Goal: Ask a question

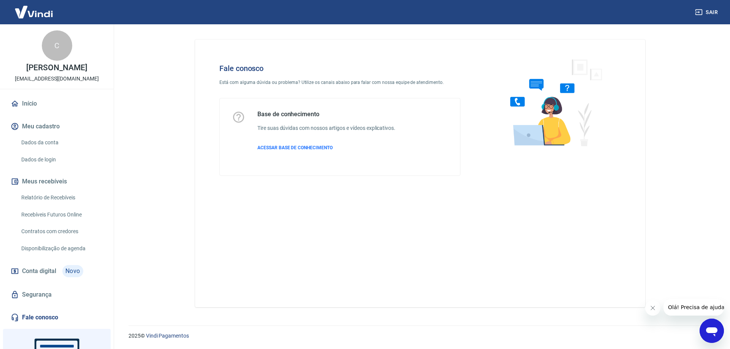
click at [710, 328] on icon "Abrir janela de mensagens" at bounding box center [711, 332] width 11 height 9
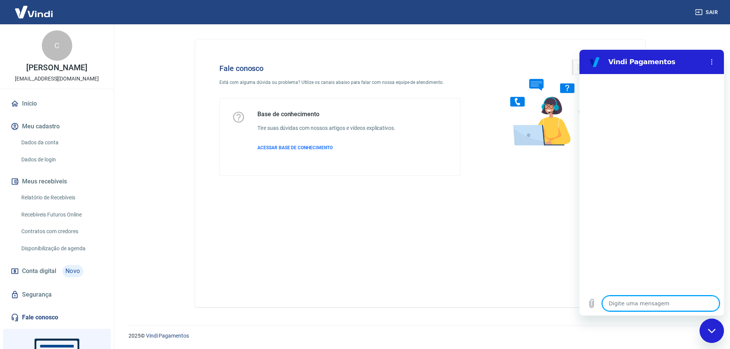
click at [639, 300] on textarea at bounding box center [660, 303] width 117 height 15
type textarea "B"
type textarea "x"
type textarea "Bo"
type textarea "x"
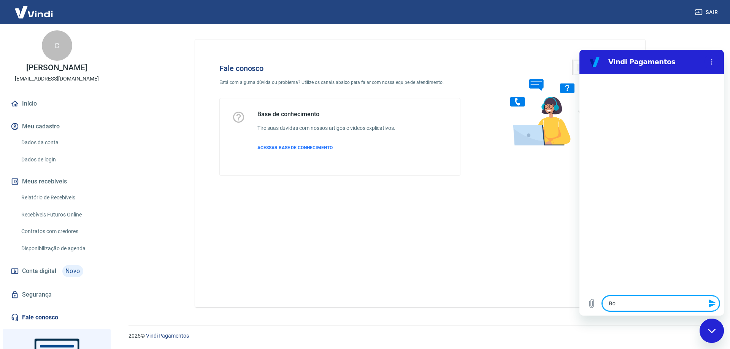
type textarea "Boa"
type textarea "x"
type textarea "Boa"
type textarea "x"
type textarea "Boa t"
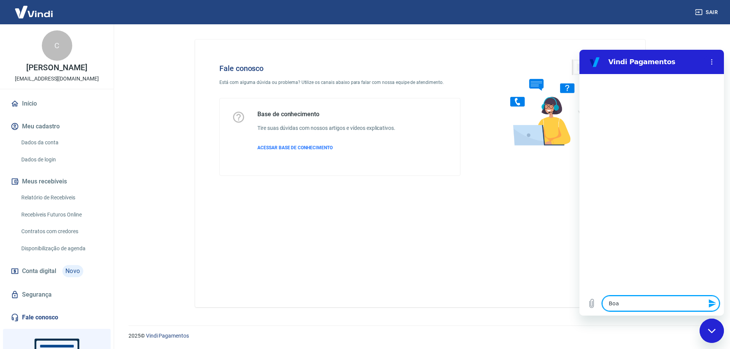
type textarea "x"
type textarea "Boa ta"
type textarea "x"
type textarea "Boa tar"
type textarea "x"
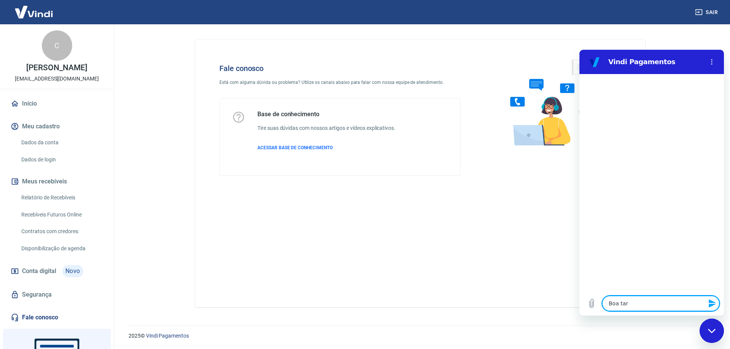
type textarea "Boa tard"
type textarea "x"
type textarea "Boa tarde"
type textarea "x"
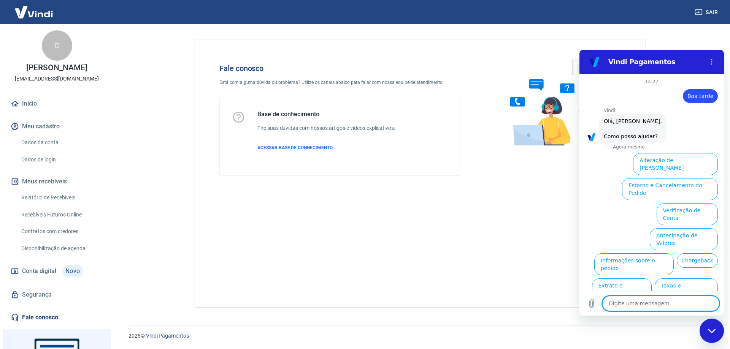
scroll to position [25, 0]
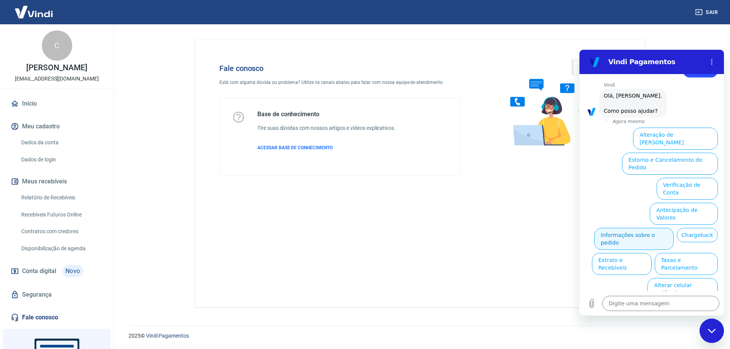
click at [670, 228] on button "Informações sobre o pedido" at bounding box center [633, 239] width 79 height 22
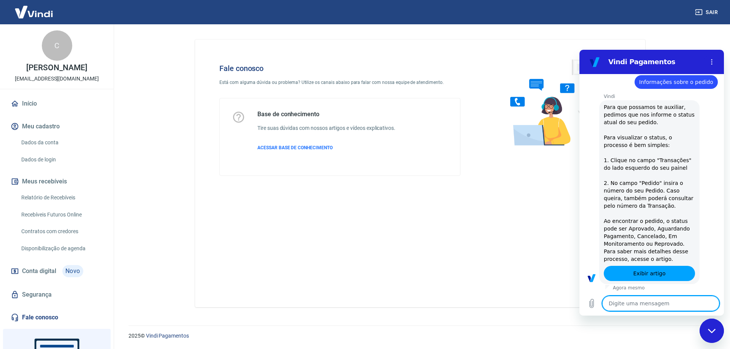
type textarea "x"
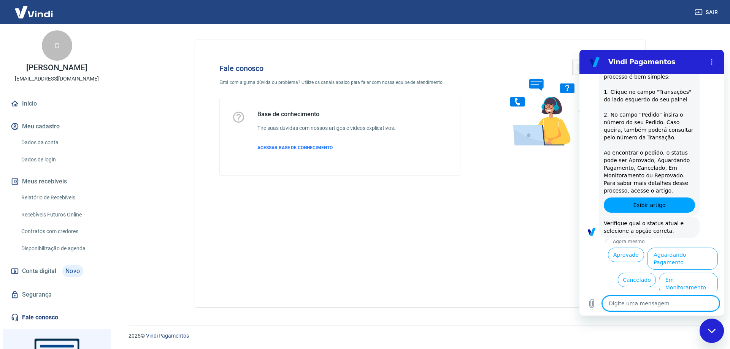
scroll to position [156, 0]
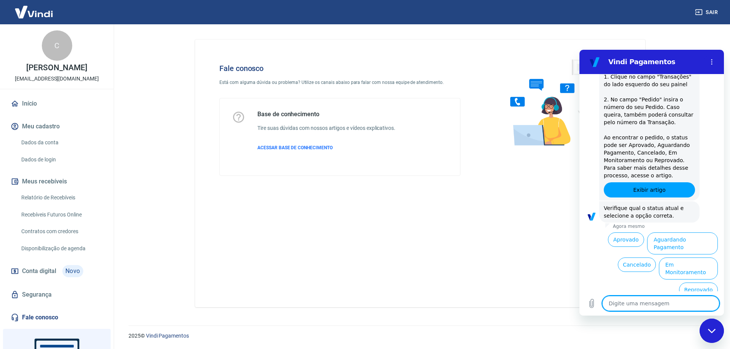
click at [628, 303] on textarea at bounding box center [660, 303] width 117 height 15
type textarea "F"
type textarea "x"
type textarea "Fa"
type textarea "x"
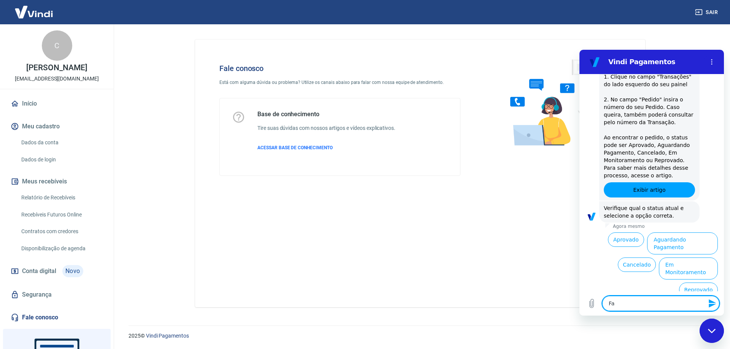
type textarea "Fal"
type textarea "x"
type textarea "Fala"
type textarea "x"
type textarea "Falar"
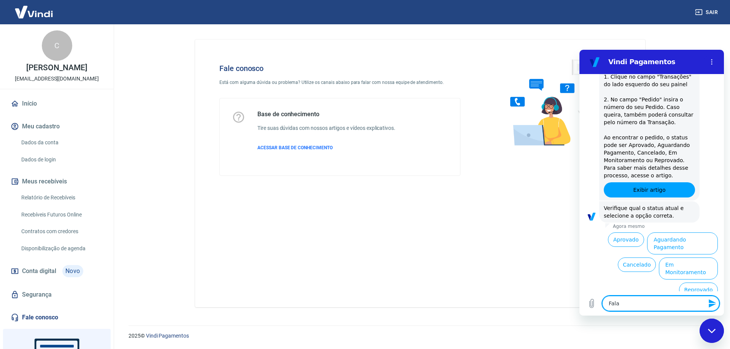
type textarea "x"
type textarea "Falar"
type textarea "x"
type textarea "Falar c"
type textarea "x"
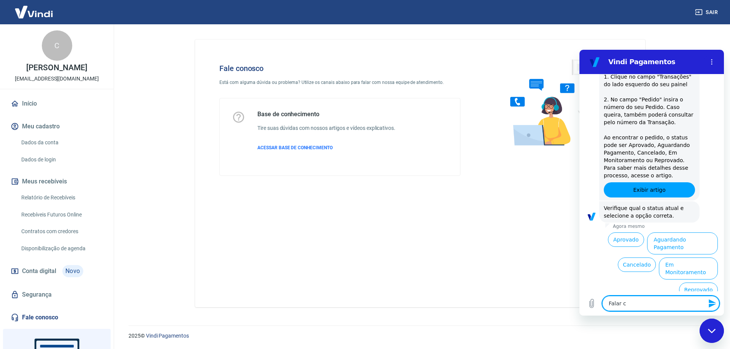
type textarea "Falar co"
type textarea "x"
type textarea "Falar com"
type textarea "x"
type textarea "Falar com"
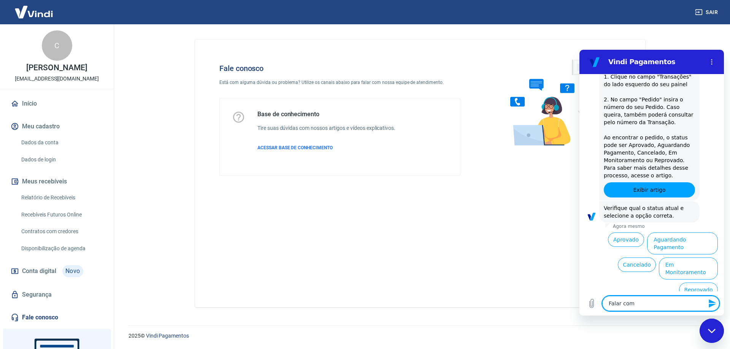
type textarea "x"
type textarea "Falar com a"
type textarea "x"
type textarea "Falar com at"
type textarea "x"
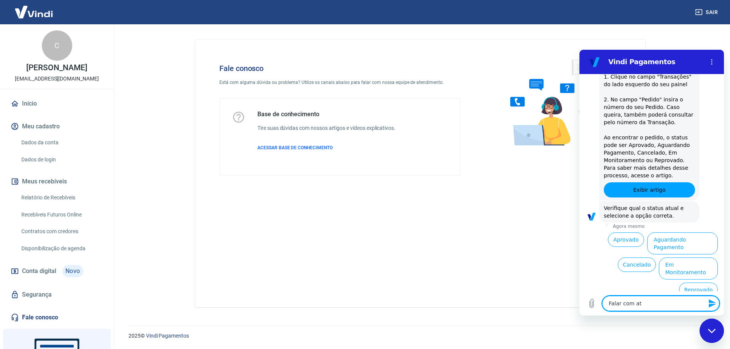
type textarea "Falar com ate"
type textarea "x"
type textarea "Falar com aten"
type textarea "x"
type textarea "Falar com atend"
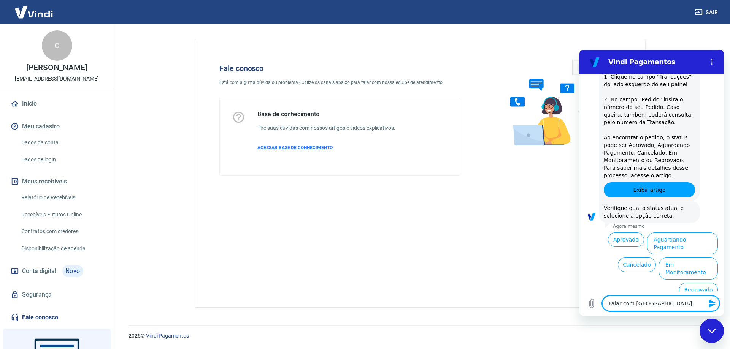
type textarea "x"
type textarea "Falar com atende"
type textarea "x"
type textarea "Falar com atenden"
type textarea "x"
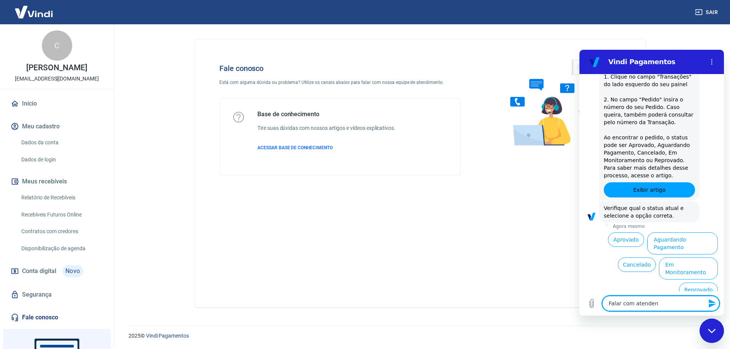
type textarea "Falar com atendent"
type textarea "x"
type textarea "Falar com atendente"
type textarea "x"
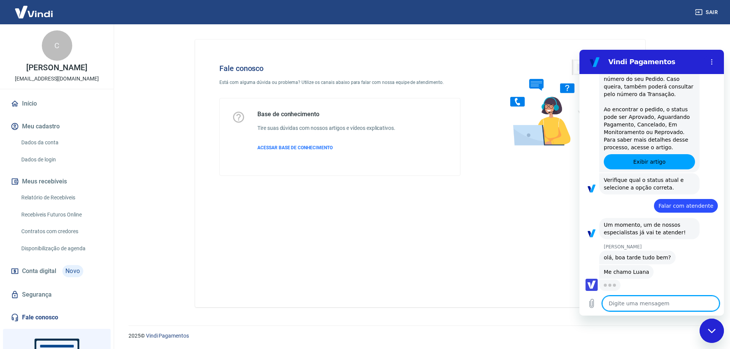
scroll to position [192, 0]
type textarea "x"
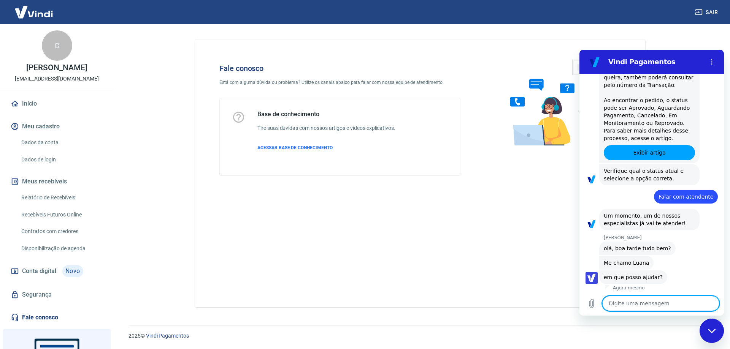
scroll to position [203, 0]
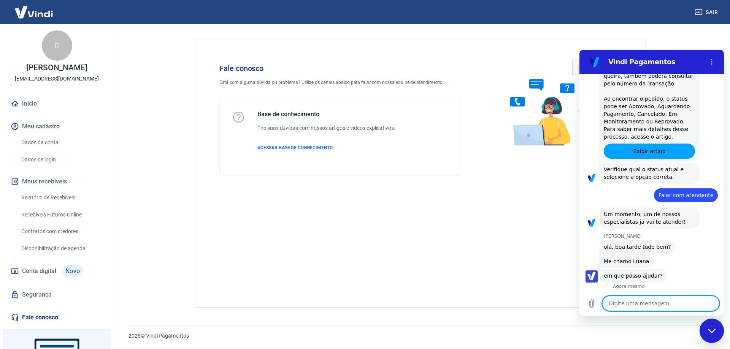
type textarea "B"
type textarea "x"
type textarea "Bo"
type textarea "x"
type textarea "Bo"
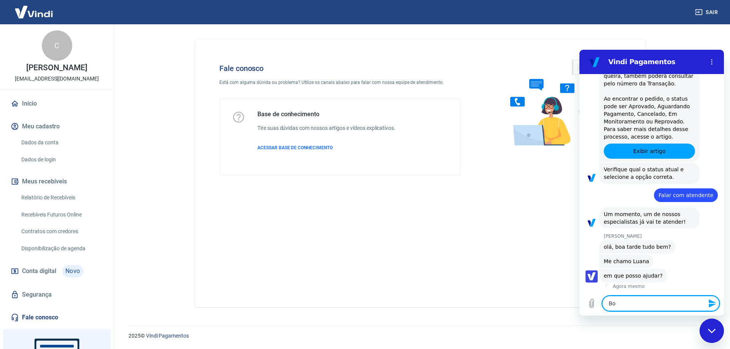
type textarea "x"
type textarea "Bo a"
type textarea "x"
type textarea "Bo at"
type textarea "x"
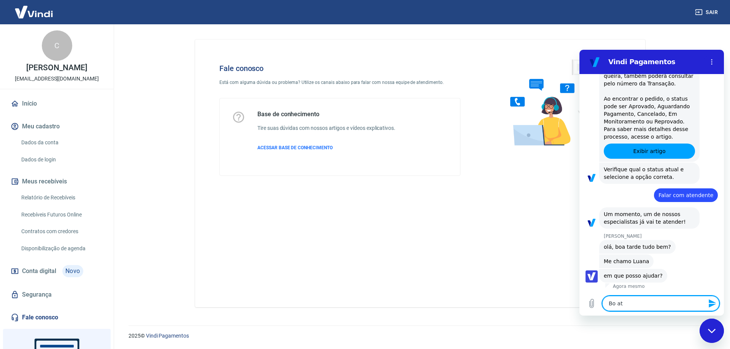
type textarea "Bo atr"
type textarea "x"
type textarea "Bo atrd"
type textarea "x"
type textarea "Bo atrde"
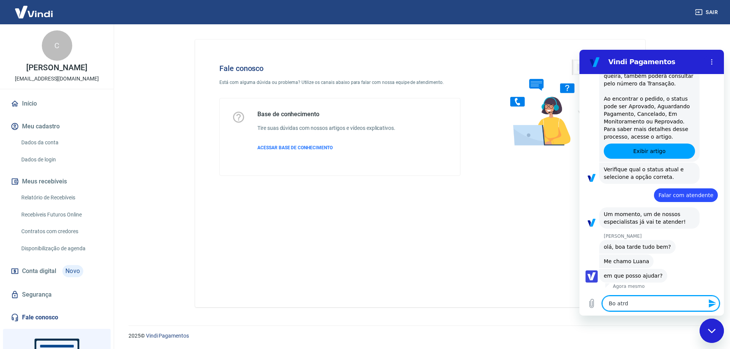
type textarea "x"
type textarea "Bo atrd"
type textarea "x"
type textarea "Bo atr"
type textarea "x"
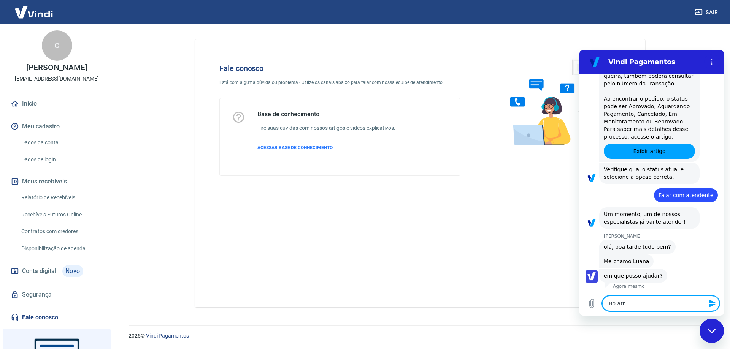
type textarea "Bo at"
type textarea "x"
type textarea "Bo a"
type textarea "x"
type textarea "Bo"
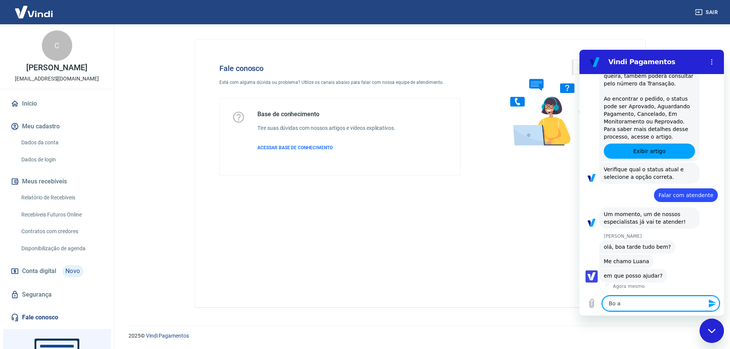
type textarea "x"
type textarea "Bo"
type textarea "x"
type textarea "Boa"
type textarea "x"
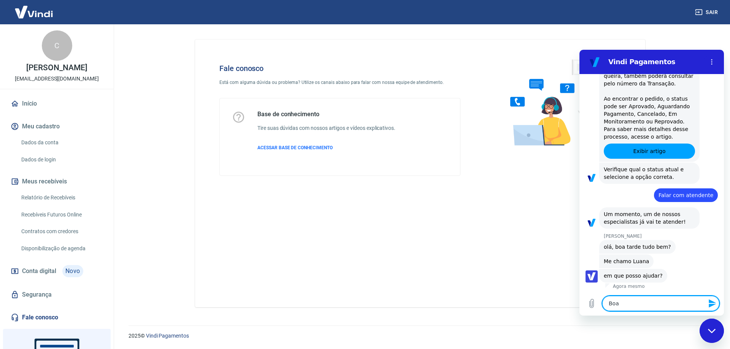
type textarea "Boa"
type textarea "x"
type textarea "Boa t"
type textarea "x"
type textarea "Boa ta"
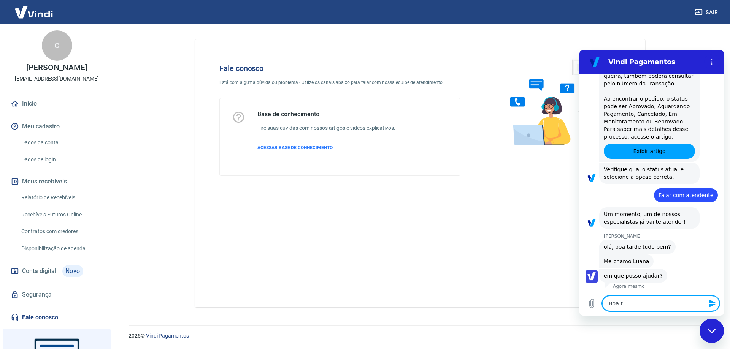
type textarea "x"
type textarea "Boa tar"
type textarea "x"
type textarea "Boa tard"
type textarea "x"
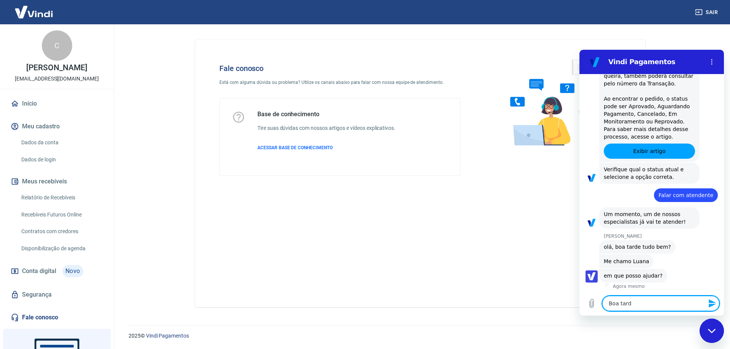
type textarea "Boa tarde"
type textarea "x"
type textarea "Boa tarde,"
type textarea "x"
type textarea "Boa tarde,"
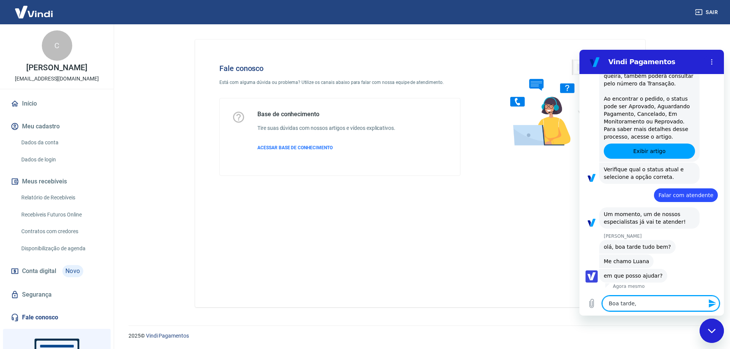
type textarea "x"
type textarea "Boa tarde, l"
type textarea "x"
type textarea "Boa tarde,"
type textarea "x"
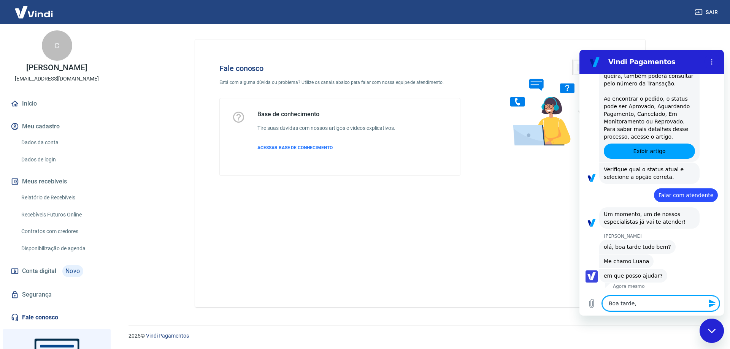
type textarea "Boa tarde, L"
type textarea "x"
type textarea "Boa tarde, Lu"
type textarea "x"
type textarea "Boa tarde, Lua"
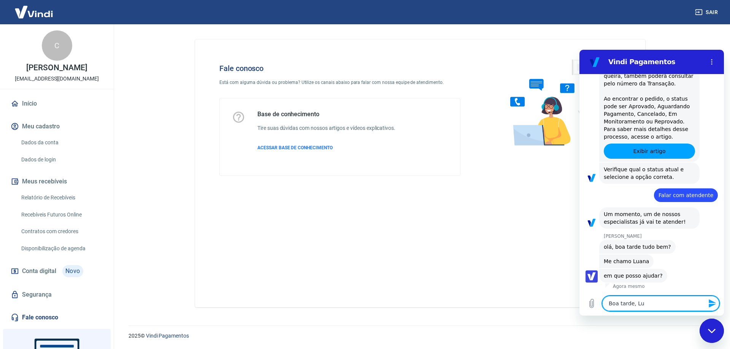
type textarea "x"
type textarea "Boa tarde, Luan"
type textarea "x"
type textarea "Boa tarde, Luana"
type textarea "x"
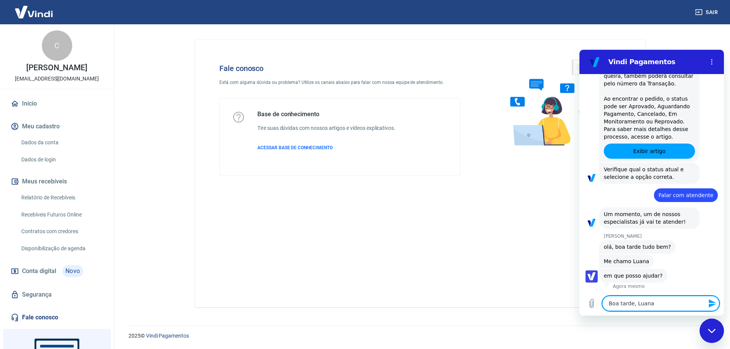
type textarea "Boa tarde, Luana."
type textarea "x"
type textarea "Boa tarde, Luana."
type textarea "x"
type textarea "Boa tarde, Luana."
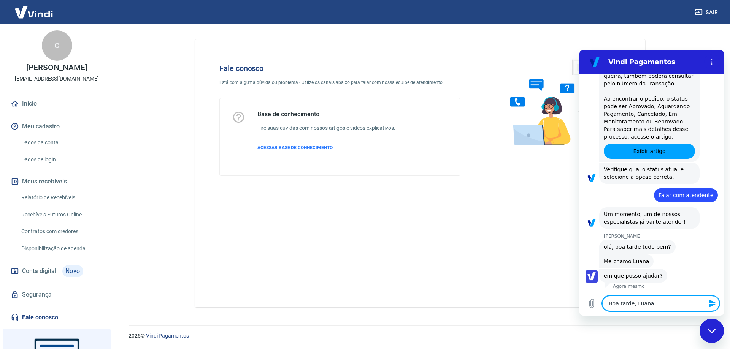
type textarea "x"
type textarea "Boa tarde, Luana"
type textarea "x"
type textarea "Boa tarde, Luana!"
type textarea "x"
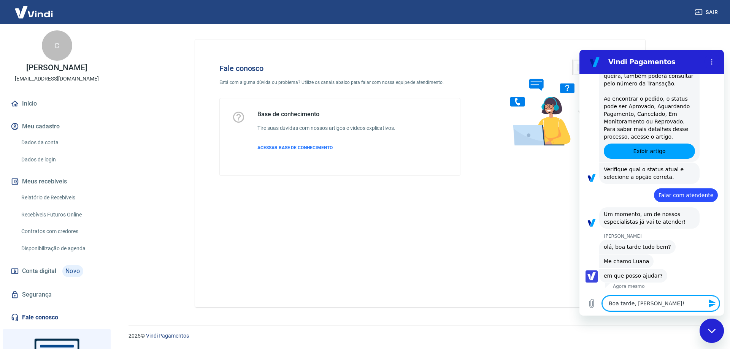
type textarea "Boa tarde, Luana!"
type textarea "x"
type textarea "Boa tarde, Luana! T"
type textarea "x"
type textarea "Boa tarde, Luana! Tu"
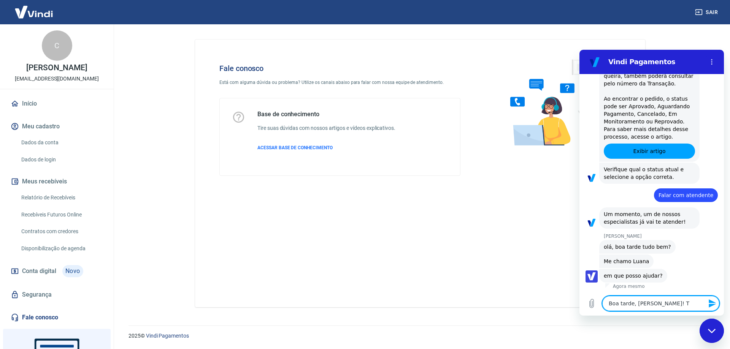
type textarea "x"
type textarea "Boa tarde, Luana! Tud"
type textarea "x"
type textarea "Boa tarde, Luana! Tudo"
type textarea "x"
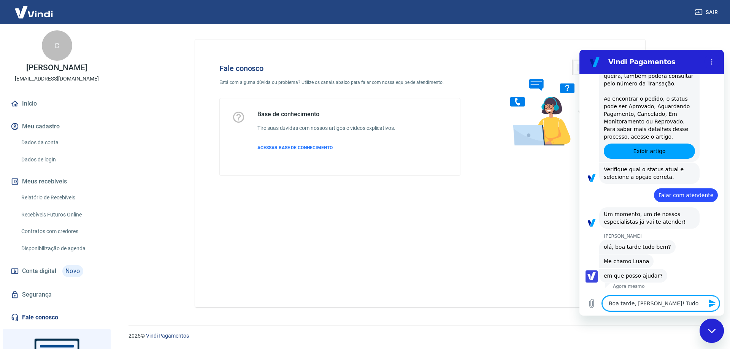
type textarea "Boa tarde, Luana! Tudo"
type textarea "x"
type textarea "Boa tarde, Luana! Tudo b"
type textarea "x"
type textarea "Boa tarde, Luana! Tudo be"
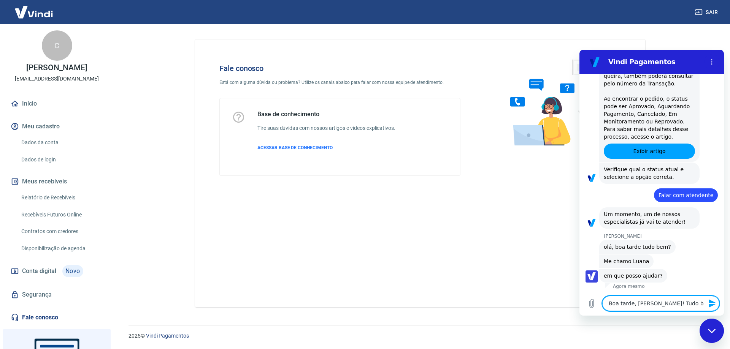
type textarea "x"
type textarea "Boa tarde, Luana! Tudo bem"
type textarea "x"
type textarea "Boa tarde, Luana! Tudo bem?"
type textarea "x"
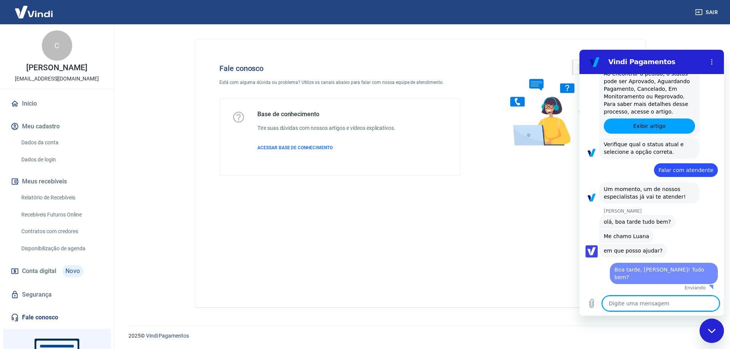
type textarea "x"
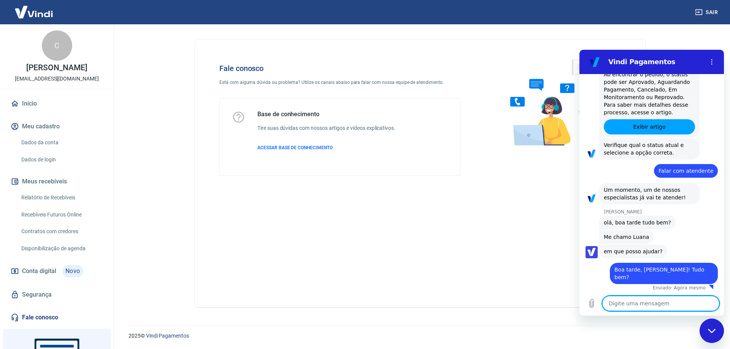
scroll to position [221, 0]
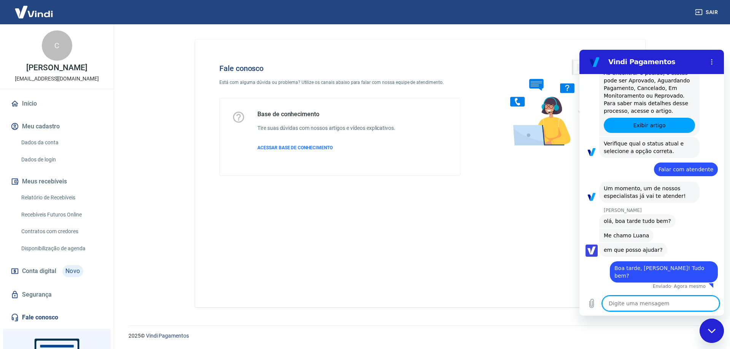
type textarea "T"
type textarea "x"
type textarea "Te"
type textarea "x"
type textarea "Ten"
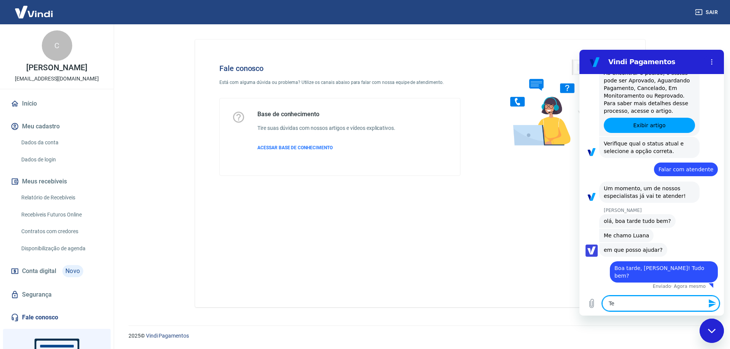
type textarea "x"
type textarea "Tenh"
type textarea "x"
type textarea "Tenho"
type textarea "x"
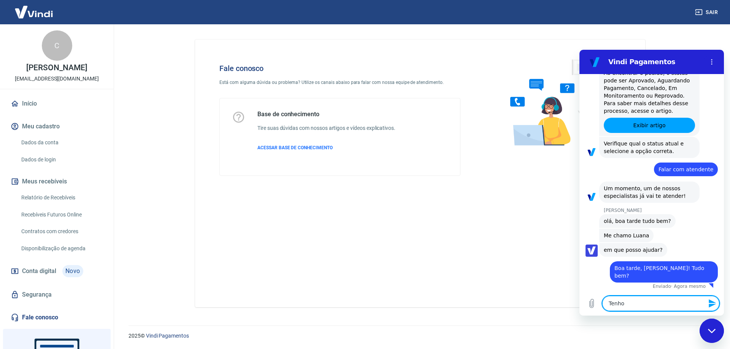
type textarea "Tenho"
type textarea "x"
type textarea "Tenho u"
type textarea "x"
type textarea "Tenho um"
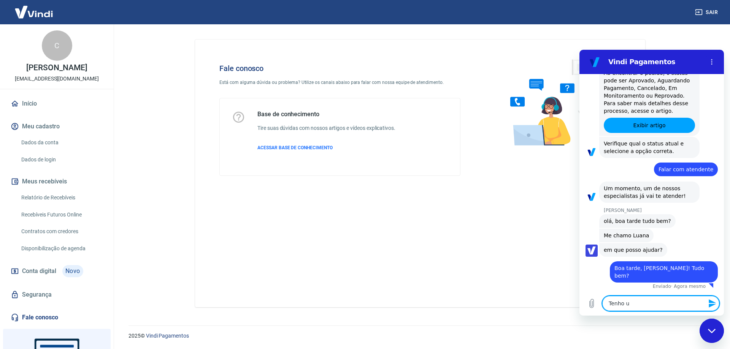
type textarea "x"
type textarea "Tenho um"
type textarea "x"
type textarea "Tenho um c"
type textarea "x"
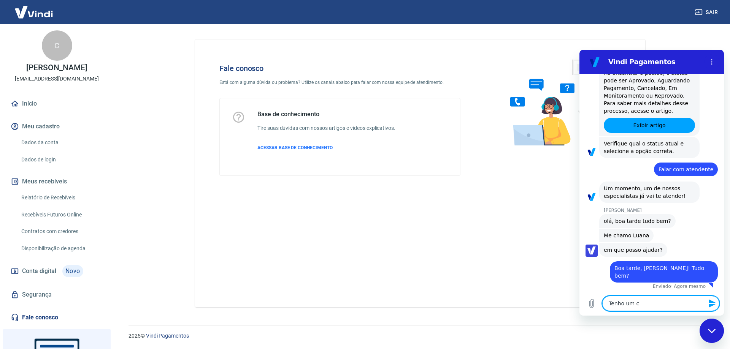
type textarea "Tenho um cl"
type textarea "x"
type textarea "Tenho um cli"
type textarea "x"
type textarea "Tenho um clie"
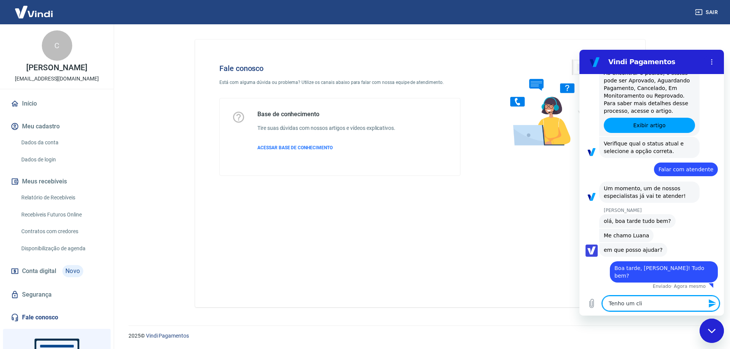
type textarea "x"
type textarea "Tenho um clien"
type textarea "x"
type textarea "Tenho um client"
type textarea "x"
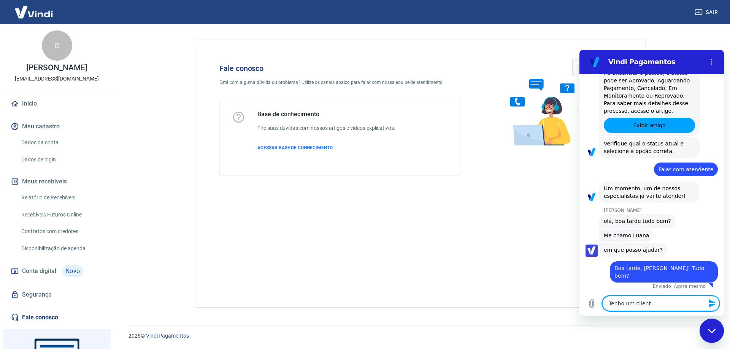
type textarea "Tenho um cliente"
type textarea "x"
type textarea "Tenho um cliente"
type textarea "x"
type textarea "Tenho um cliente q"
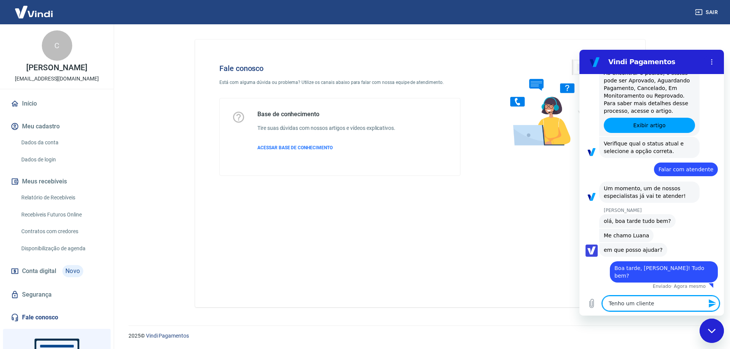
type textarea "x"
type textarea "Tenho um cliente qu"
type textarea "x"
type textarea "Tenho um cliente que"
type textarea "x"
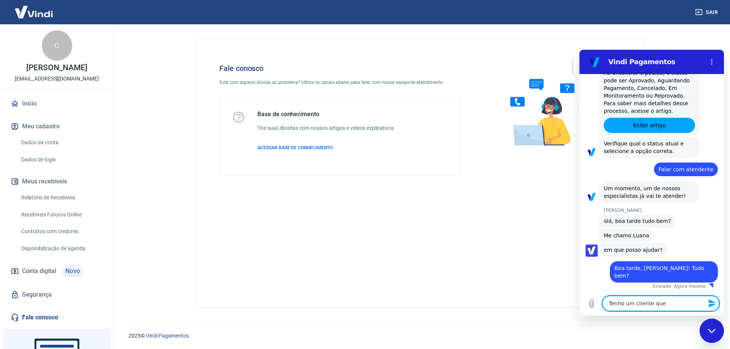
type textarea "Tenho um cliente que"
type textarea "x"
type textarea "Tenho um cliente que e"
type textarea "x"
type textarea "Tenho um cliente que es"
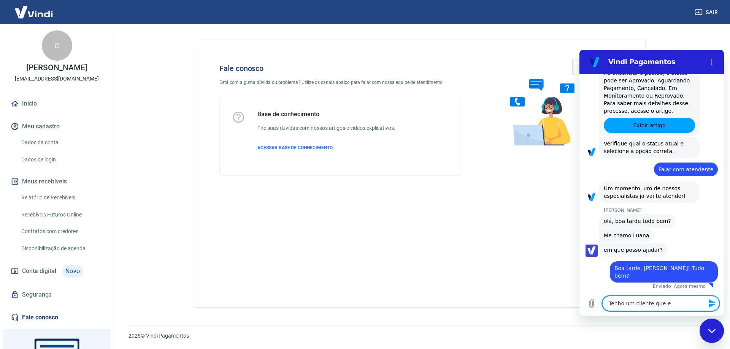
type textarea "x"
type textarea "Tenho um cliente que est"
type textarea "x"
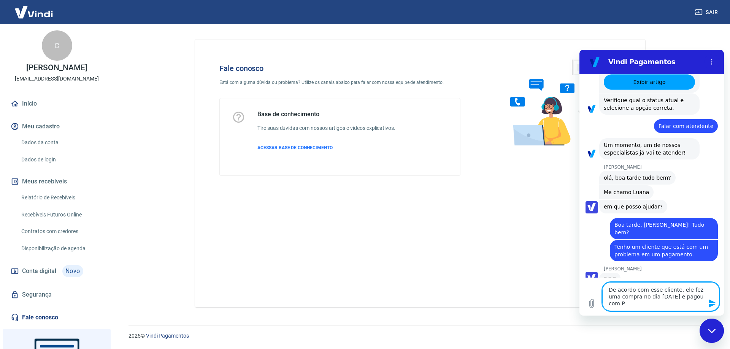
scroll to position [265, 0]
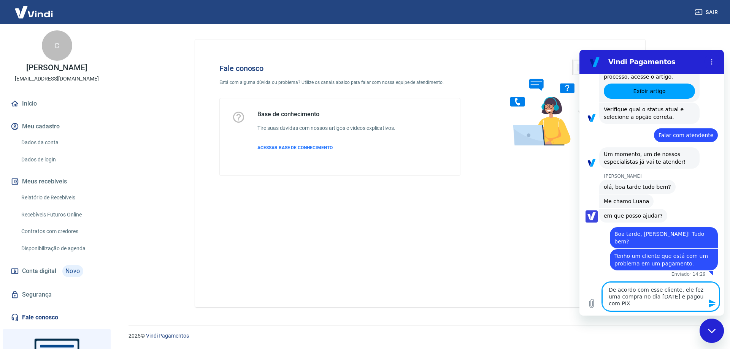
click at [629, 298] on textarea "De acordo com esse cliente, ele fez uma compra no dia 23/07/2025 e pagou com PIX" at bounding box center [660, 297] width 117 height 29
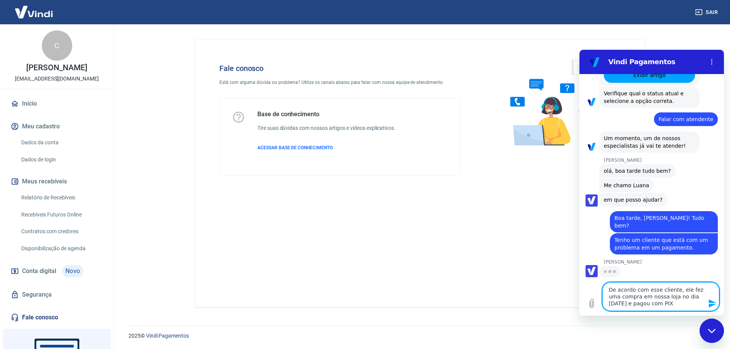
scroll to position [271, 0]
click at [678, 305] on textarea "De acordo com esse cliente, ele fez uma compra em nossa loja online no dia 23/0…" at bounding box center [660, 297] width 117 height 29
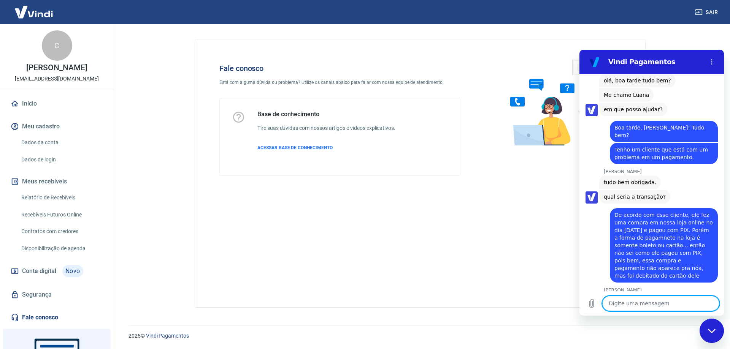
scroll to position [387, 0]
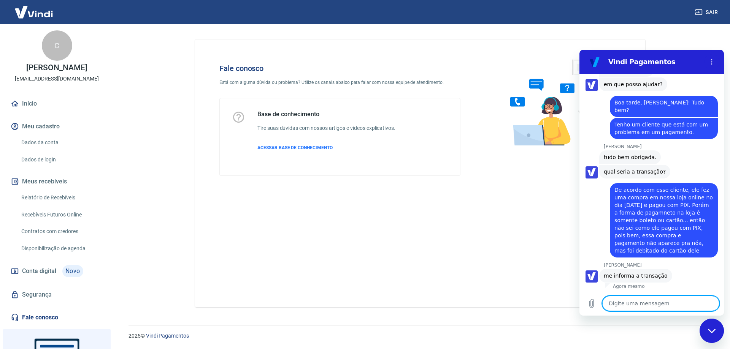
click at [617, 305] on textarea at bounding box center [660, 303] width 117 height 15
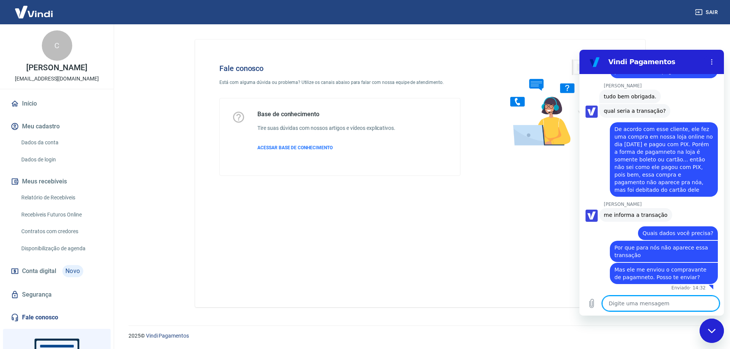
scroll to position [449, 0]
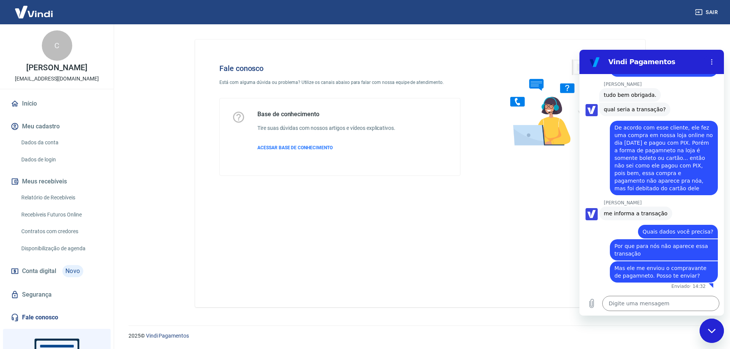
click at [701, 269] on span "Mas ele me enviou o compravante de pagamneto. Posso te enviar?" at bounding box center [664, 272] width 99 height 15
drag, startPoint x: 661, startPoint y: 269, endPoint x: 655, endPoint y: 273, distance: 6.7
click at [660, 270] on span "Mas ele me enviou o compravante de pagamneto. Posso te enviar?" at bounding box center [664, 272] width 99 height 15
click at [593, 305] on icon "Carregar arquivo" at bounding box center [592, 304] width 4 height 9
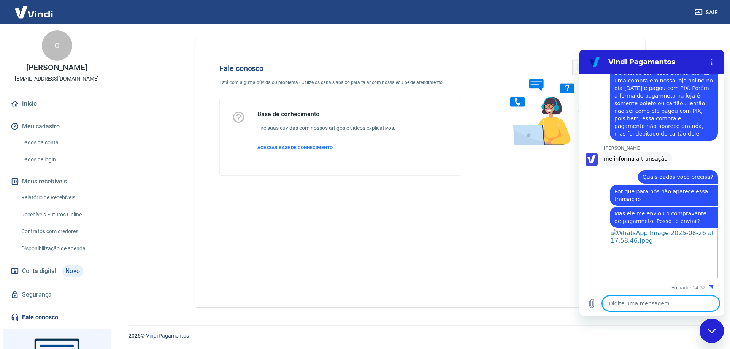
scroll to position [505, 0]
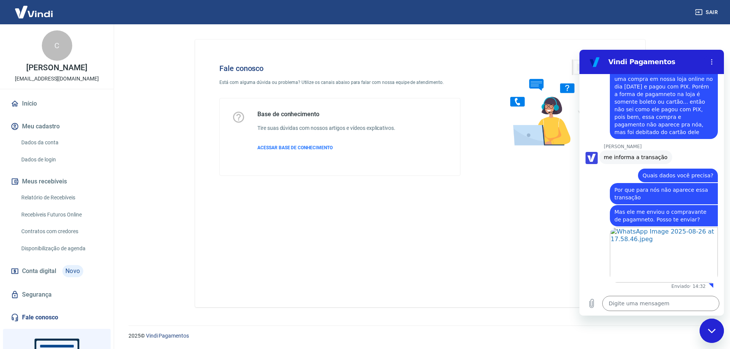
click at [712, 332] on icon "Fechar janela de mensagens" at bounding box center [712, 331] width 8 height 5
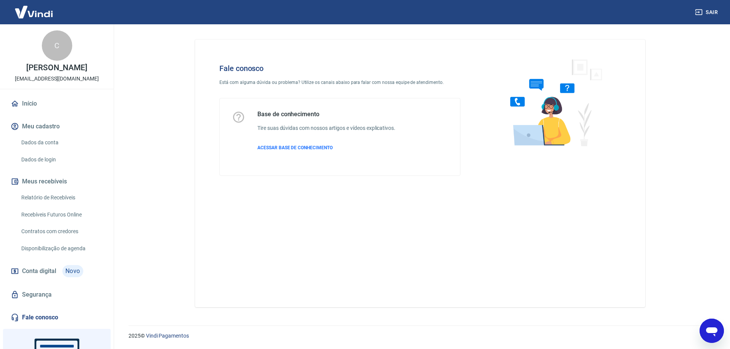
drag, startPoint x: 1424, startPoint y: 653, endPoint x: 718, endPoint y: 331, distance: 775.5
click at [718, 330] on icon "Abrir janela de mensagens" at bounding box center [712, 331] width 14 height 14
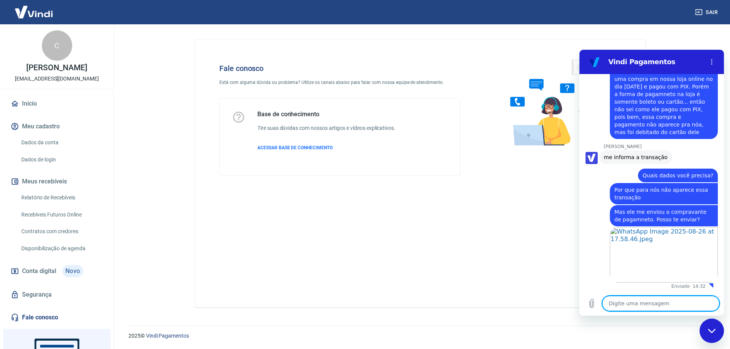
click at [617, 305] on textarea at bounding box center [660, 303] width 117 height 15
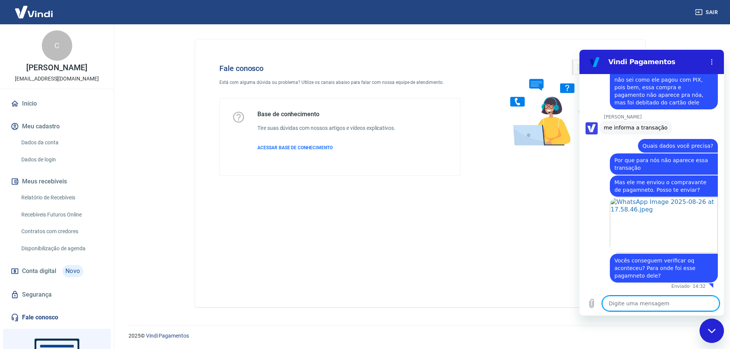
scroll to position [535, 0]
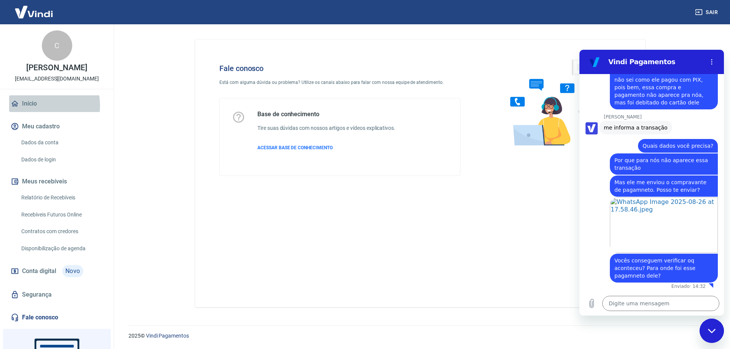
click at [29, 112] on link "Início" at bounding box center [56, 103] width 95 height 17
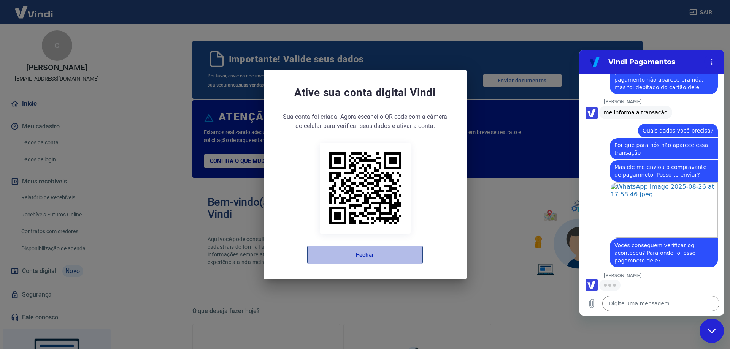
click at [357, 260] on button "Fechar" at bounding box center [365, 255] width 116 height 18
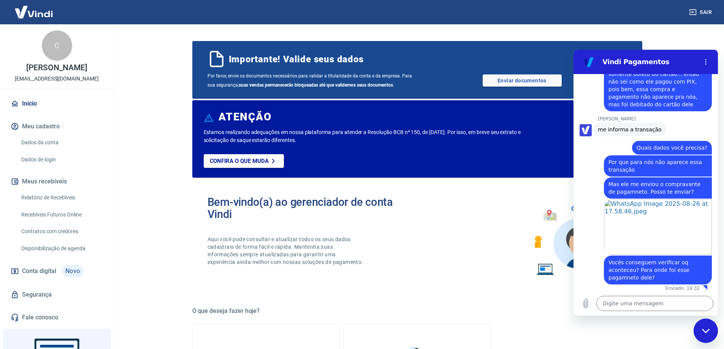
scroll to position [535, 0]
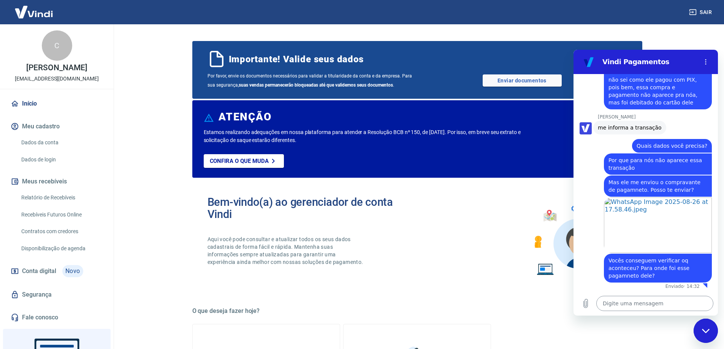
click at [613, 305] on textarea at bounding box center [655, 303] width 117 height 15
click at [30, 18] on img at bounding box center [33, 11] width 49 height 23
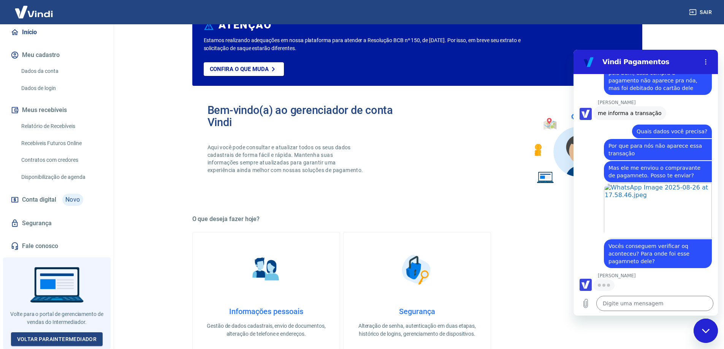
scroll to position [114, 0]
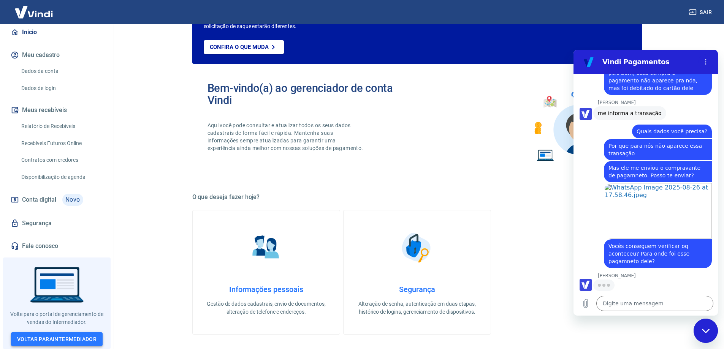
click at [61, 341] on link "Voltar para Intermediador" at bounding box center [57, 340] width 92 height 14
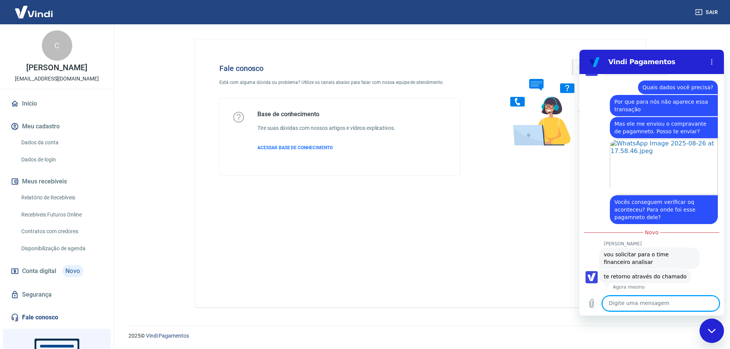
scroll to position [594, 0]
click at [637, 302] on textarea at bounding box center [660, 303] width 117 height 15
type textarea "Q"
type textarea "x"
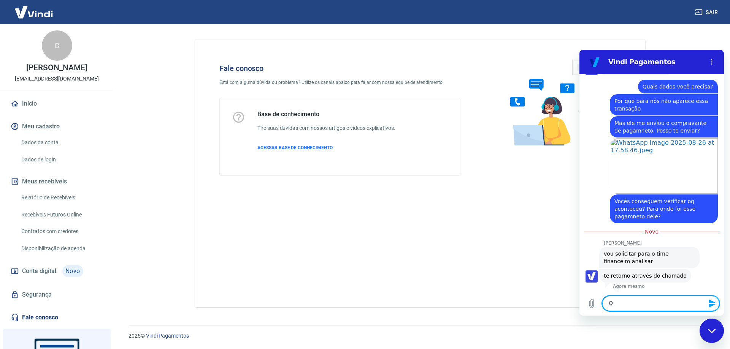
type textarea "x"
type textarea "Q"
type textarea "x"
type textarea "Qu"
type textarea "x"
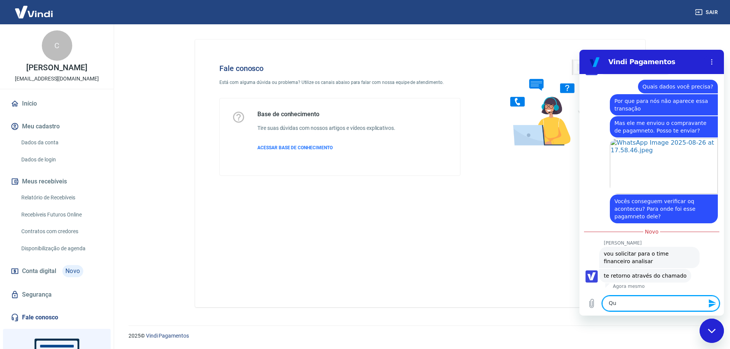
type textarea "Qua"
type textarea "x"
type textarea "Qual"
type textarea "x"
type textarea "Qual"
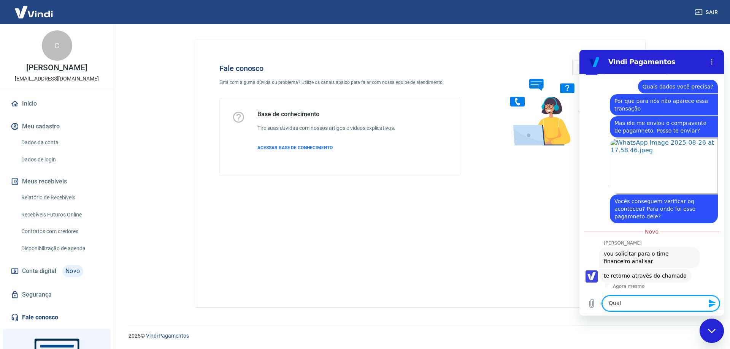
type textarea "x"
type textarea "Qual c"
type textarea "x"
type textarea "Qual ch"
type textarea "x"
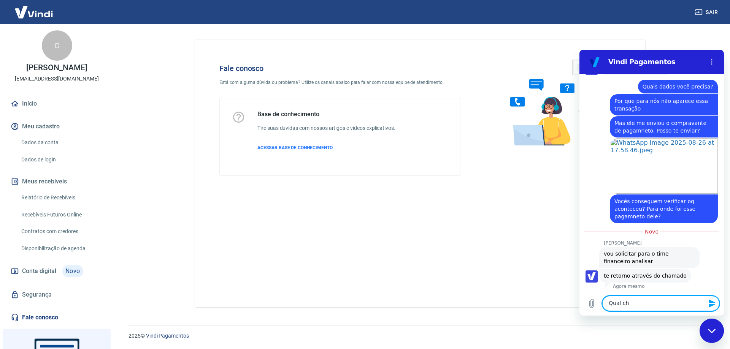
type textarea "Qual cha"
type textarea "x"
type textarea "Qual cham"
type textarea "x"
type textarea "Qual chamd"
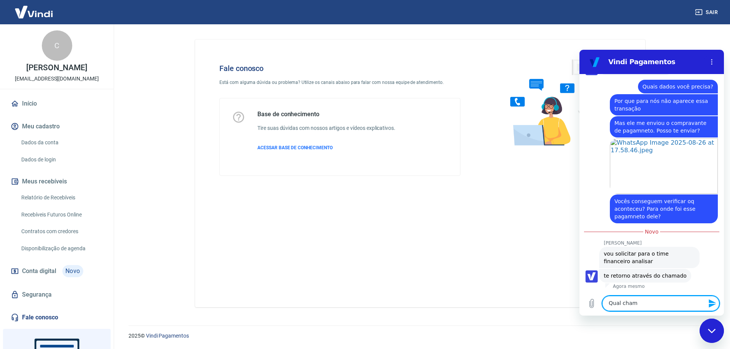
type textarea "x"
type textarea "Qual cham"
type textarea "x"
type textarea "Qual chama"
type textarea "x"
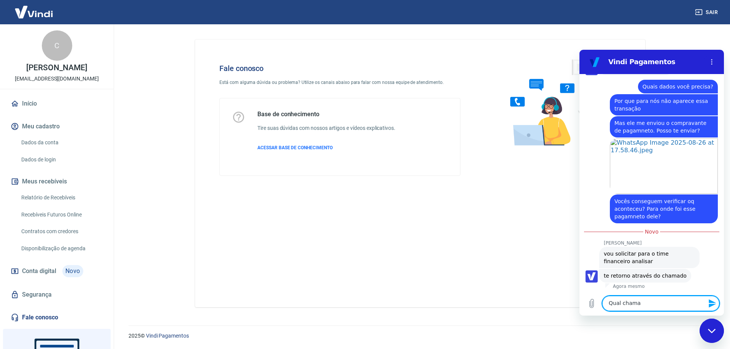
type textarea "Qual chamad"
type textarea "x"
type textarea "Qual chamado"
type textarea "x"
type textarea "Qual chamado?"
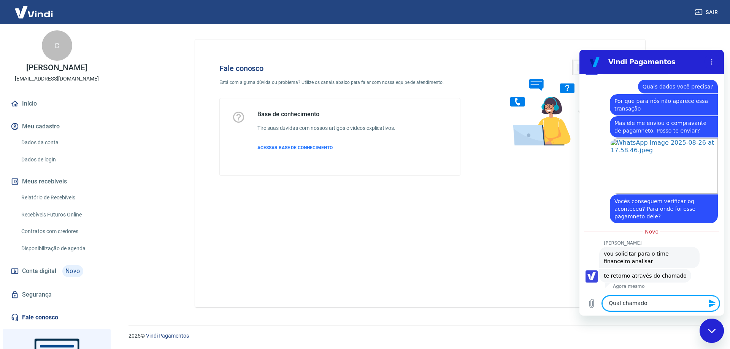
type textarea "x"
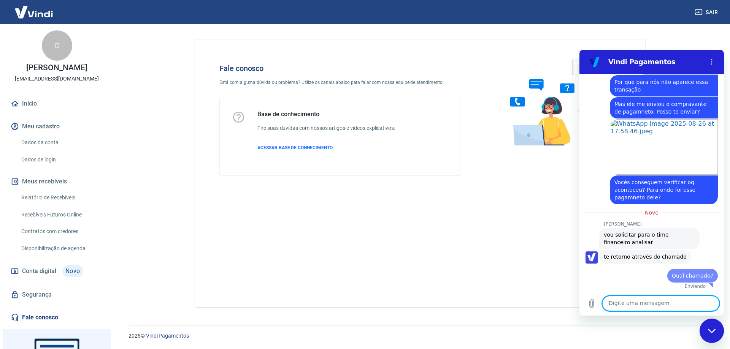
type textarea "x"
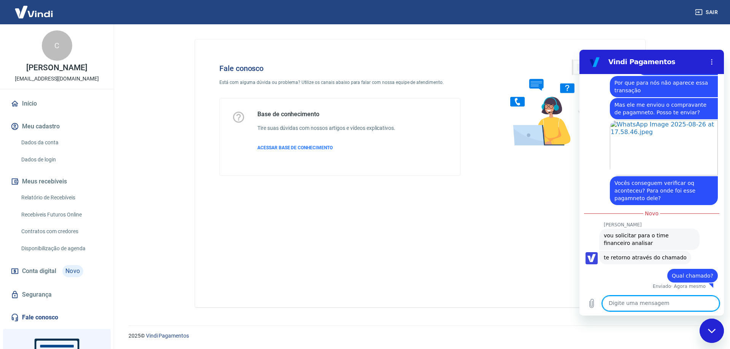
type textarea "V"
type textarea "x"
type textarea "Vo"
type textarea "x"
type textarea "Voc"
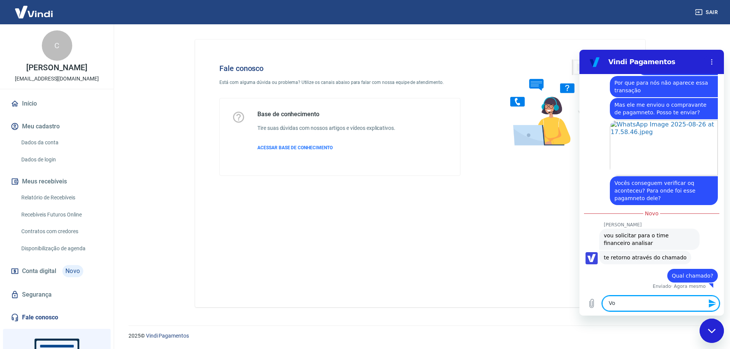
type textarea "x"
type textarea "Você"
type textarea "x"
type textarea "Vocês"
type textarea "x"
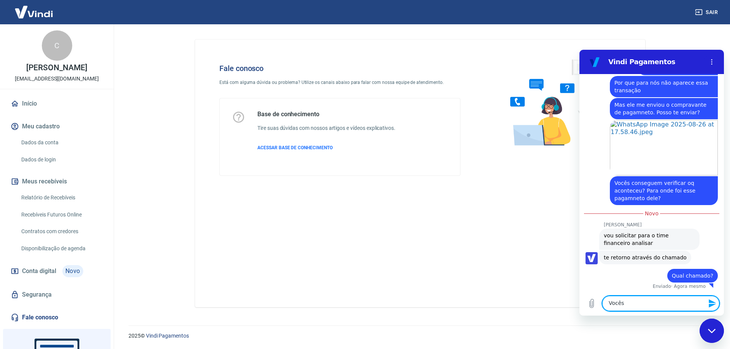
type textarea "Vocês"
type textarea "x"
type textarea "Vocês e"
type textarea "x"
type textarea "Vocês en"
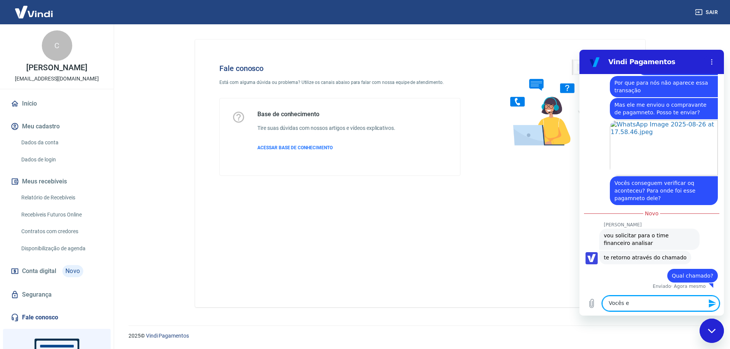
type textarea "x"
type textarea "Vocês env"
type textarea "x"
type textarea "Vocês envi"
type textarea "x"
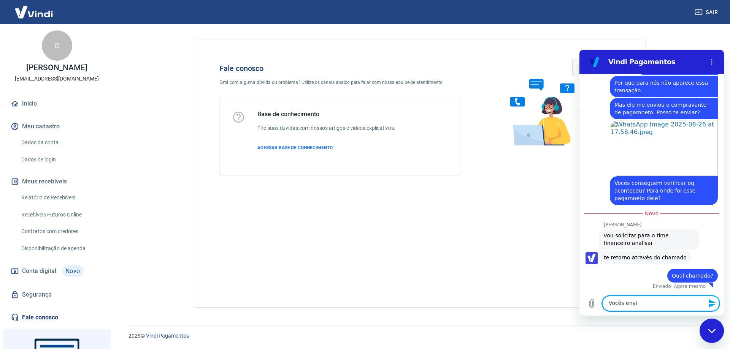
type textarea "Vocês envia"
type textarea "x"
type textarea "Vocês enviam"
type textarea "x"
type textarea "Vocês enviam"
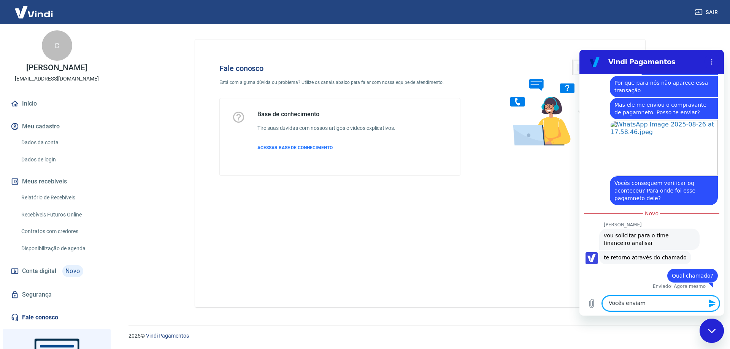
type textarea "x"
type textarea "Vocês enviam e"
type textarea "x"
type textarea "Vocês enviam e-"
type textarea "x"
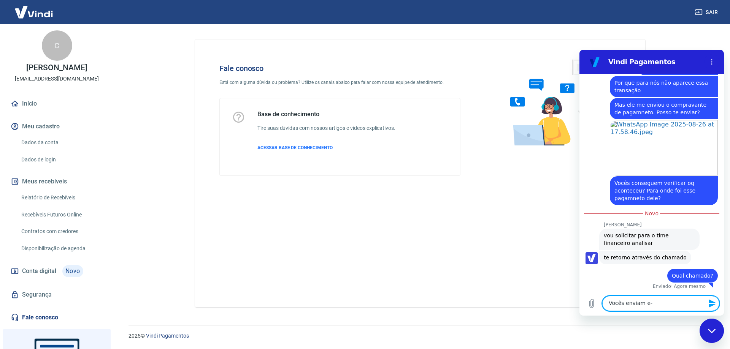
type textarea "Vocês enviam e-m"
type textarea "x"
type textarea "Vocês enviam e-ma"
type textarea "x"
type textarea "Vocês enviam e-mai"
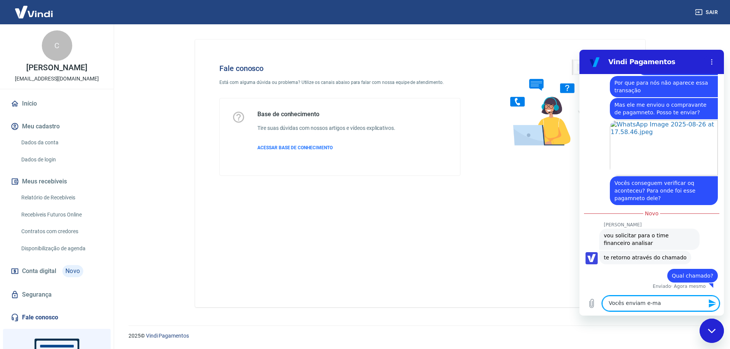
type textarea "x"
type textarea "Vocês enviam e-mail"
type textarea "x"
type textarea "Vocês enviam e-mail?"
type textarea "x"
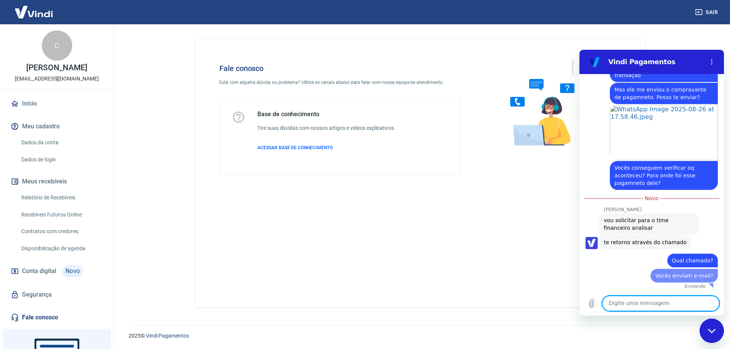
type textarea "x"
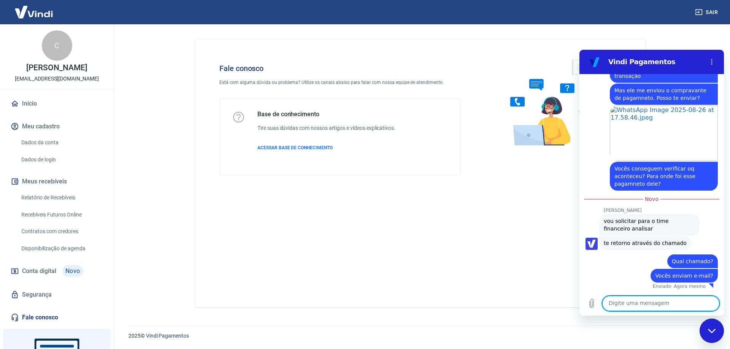
scroll to position [627, 0]
type textarea "P"
type textarea "x"
type textarea "Pq"
type textarea "x"
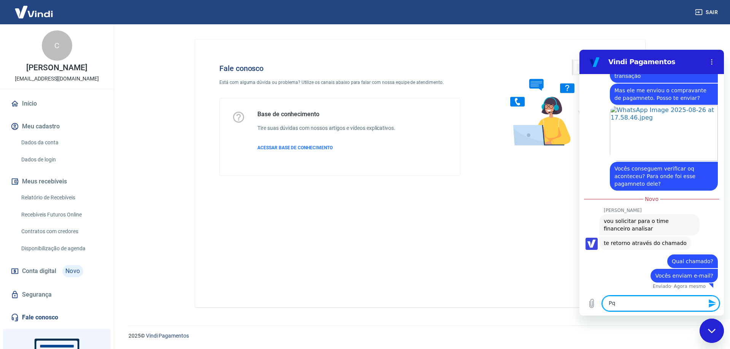
type textarea "Pq"
type textarea "x"
type textarea "Pq s"
type textarea "x"
type textarea "Pq si"
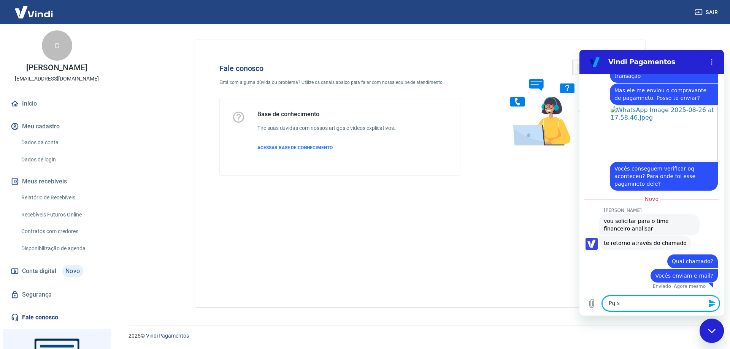
type textarea "x"
type textarea "Pq sin"
type textarea "x"
type textarea "Pq sinc"
type textarea "x"
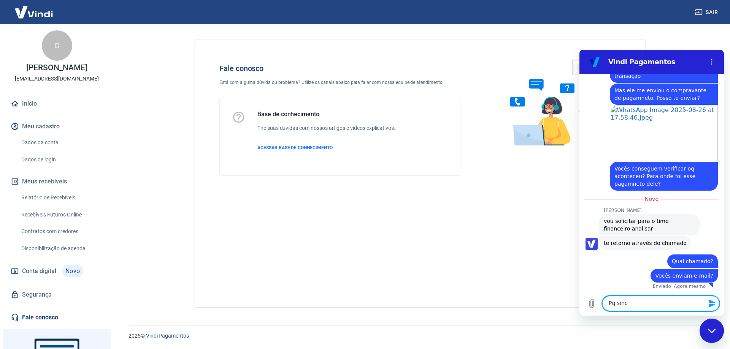
type textarea "Pq since"
type textarea "x"
type textarea "Pq sincer"
type textarea "x"
type textarea "Pq sincera"
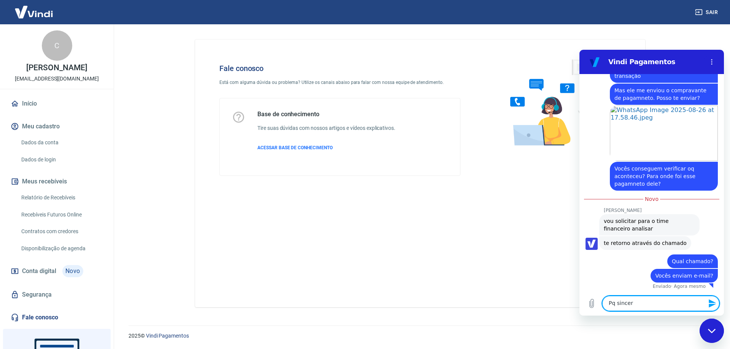
type textarea "x"
type textarea "Pq sinceram"
type textarea "x"
type textarea "Pq sincerame"
type textarea "x"
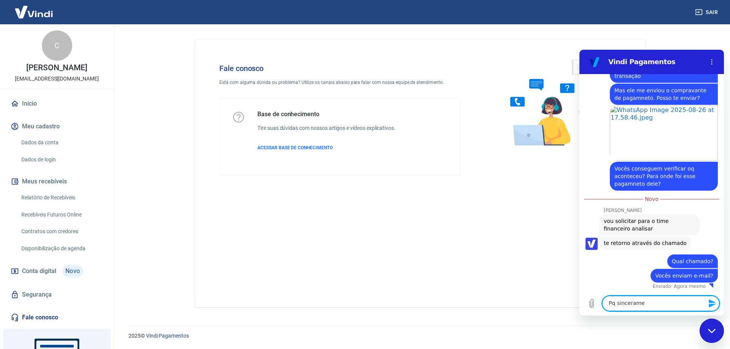
type textarea "Pq sinceramen"
type textarea "x"
type textarea "Pq sincerament"
type textarea "x"
type textarea "Pq sinceramente"
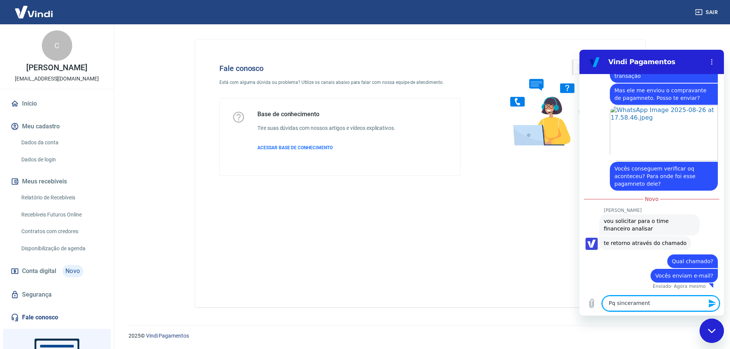
type textarea "x"
type textarea "Pq sinceramente,"
type textarea "x"
type textarea "Pq sinceramente,"
type textarea "x"
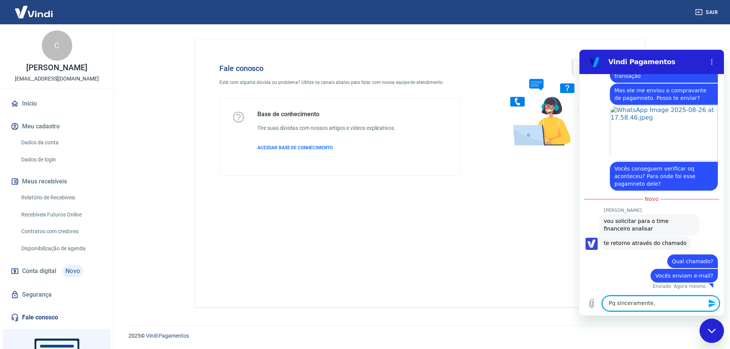
type textarea "Pq sinceramente, e"
type textarea "x"
type textarea "Pq sinceramente, el"
type textarea "x"
type textarea "Pq sinceramente, ele"
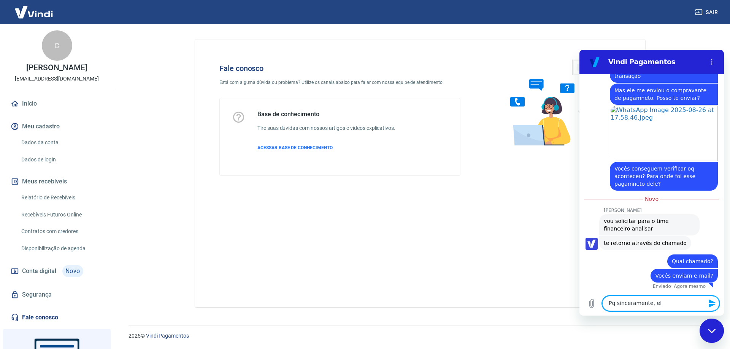
type textarea "x"
type textarea "Pq sinceramente, ele"
type textarea "x"
type textarea "Pq sinceramente, ele f"
type textarea "x"
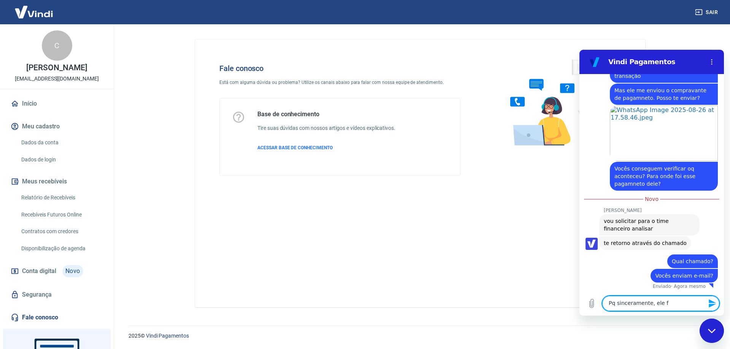
type textarea "Pq sinceramente, ele fe"
type textarea "x"
type textarea "Pq sinceramente, ele fez"
type textarea "x"
type textarea "Pq sinceramente, ele fez"
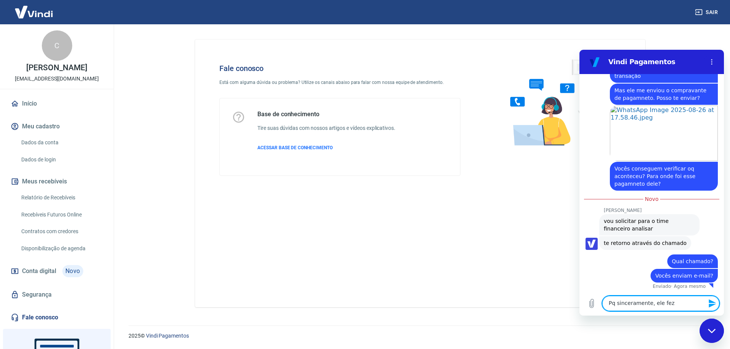
type textarea "x"
type textarea "Pq sinceramente, ele fez u"
type textarea "x"
type textarea "Pq sinceramente, ele fez um"
type textarea "x"
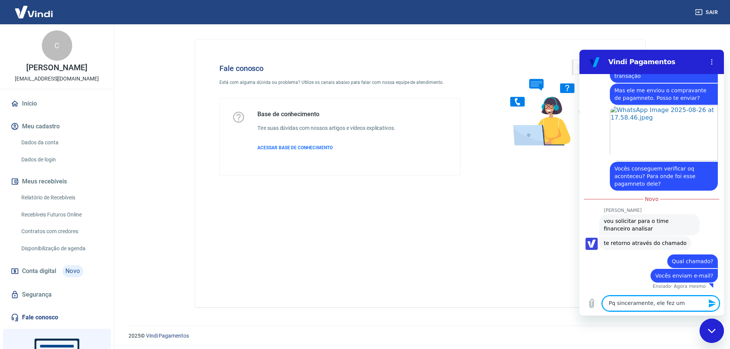
type textarea "Pq sinceramente, ele fez uma"
type textarea "x"
type textarea "Pq sinceramente, ele fez uma"
type textarea "x"
type textarea "Pq sinceramente, ele fez uma r"
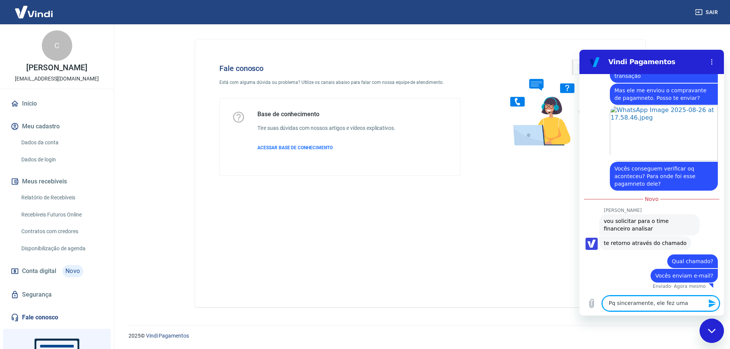
type textarea "x"
type textarea "Pq sinceramente, ele fez uma re"
type textarea "x"
type textarea "Pq sinceramente, ele fez uma rec"
type textarea "x"
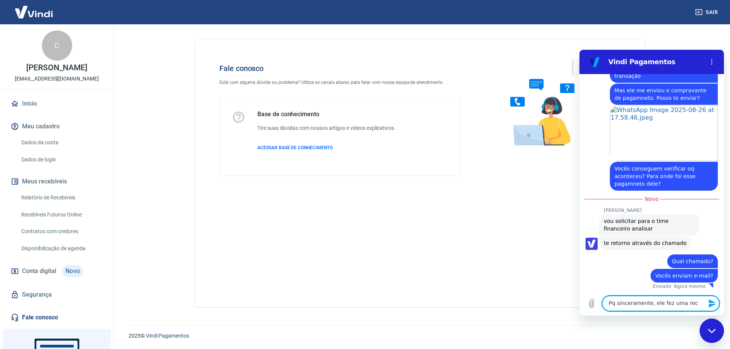
type textarea "Pq sinceramente, ele fez uma recl"
type textarea "x"
type textarea "Pq sinceramente, ele fez uma recla"
type textarea "x"
type textarea "Pq sinceramente, ele fez uma reclam"
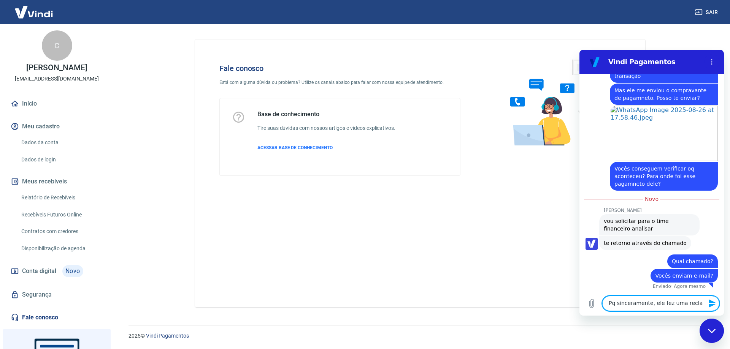
type textarea "x"
type textarea "Pq sinceramente, ele fez uma reclama"
type textarea "x"
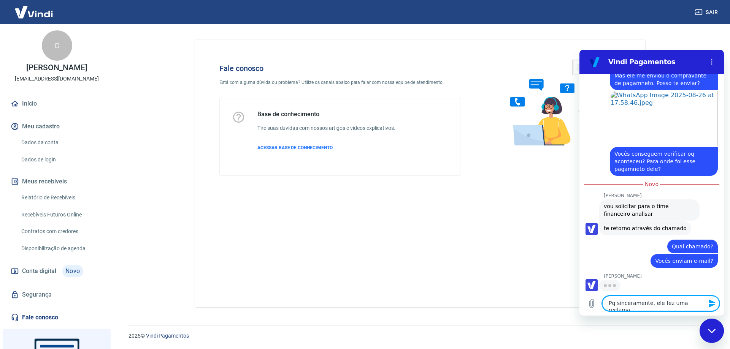
type textarea "Pq sinceramente, ele fez uma reclamaç"
type textarea "x"
type textarea "Pq sinceramente, ele fez uma reclamaçã"
type textarea "x"
type textarea "Pq sinceramente, ele fez uma reclamação"
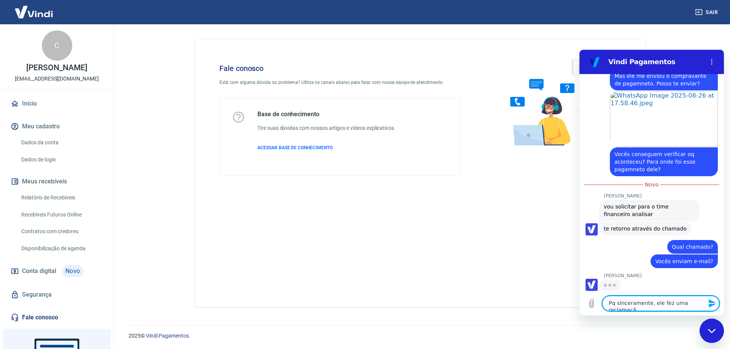
type textarea "x"
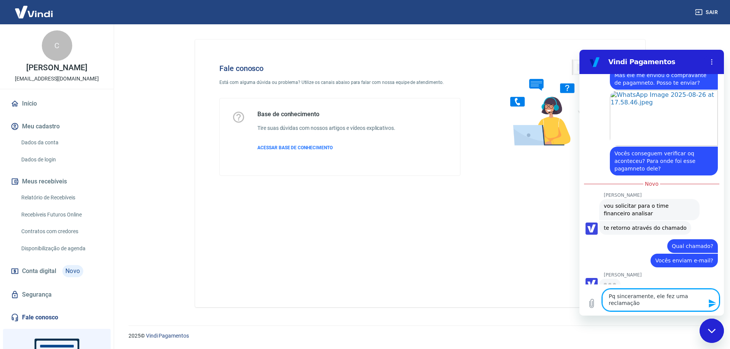
type textarea "Pq sinceramente, ele fez uma reclamação"
type textarea "x"
type textarea "Pq sinceramente, ele fez uma reclamação n"
type textarea "x"
type textarea "Pq sinceramente, ele fez uma reclamação no"
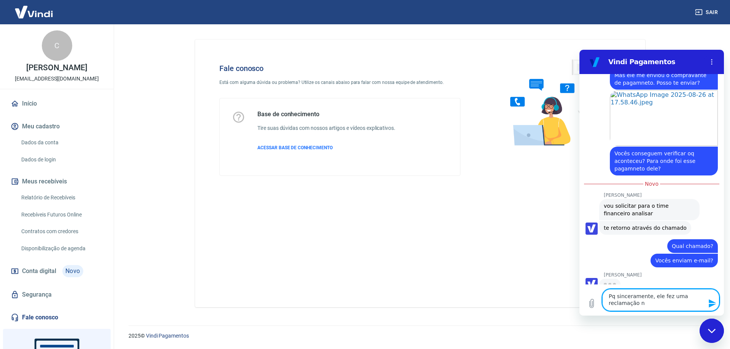
type textarea "x"
type textarea "Pq sinceramente, ele fez uma reclamação nos"
type textarea "x"
type textarea "Pq sinceramente, ele fez uma reclamação noss"
type textarea "x"
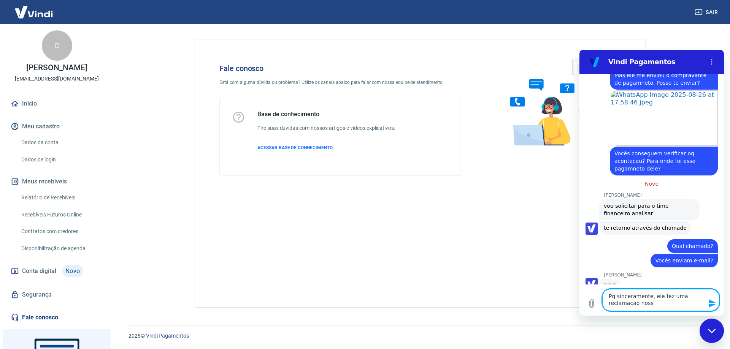
type textarea "Pq sinceramente, ele fez uma reclamação nossa"
type textarea "x"
type textarea "Pq sinceramente, ele fez uma reclamação nossa"
type textarea "x"
type textarea "Pq sinceramente, ele fez uma reclamação nossa n"
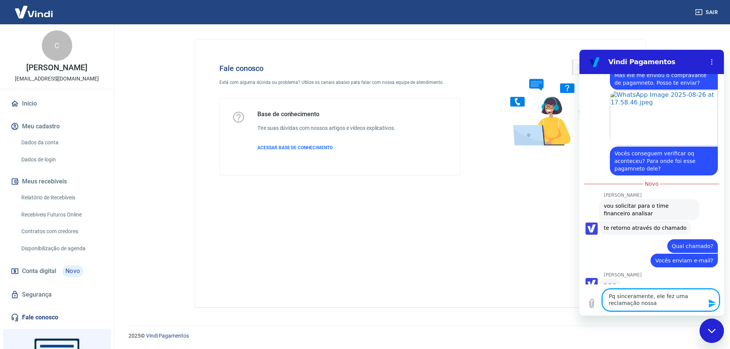
type textarea "x"
type textarea "Pq sinceramente, ele fez uma reclamação nossa no"
type textarea "x"
type textarea "Pq sinceramente, ele fez uma reclamação nossa no"
type textarea "x"
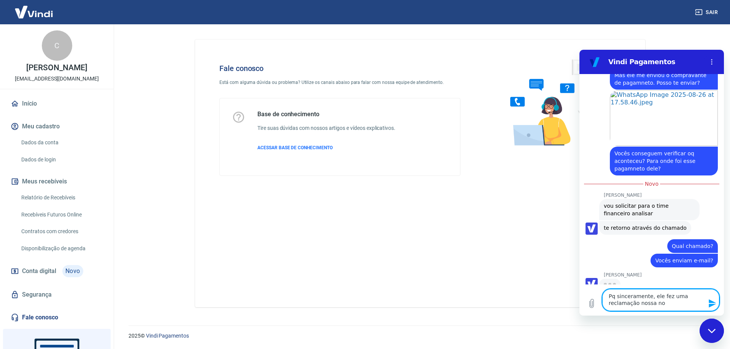
type textarea "Pq sinceramente, ele fez uma reclamação nossa no r"
type textarea "x"
type textarea "Pq sinceramente, ele fez uma reclamação nossa no re"
type textarea "x"
type textarea "Pq sinceramente, ele fez uma reclamação nossa no rec"
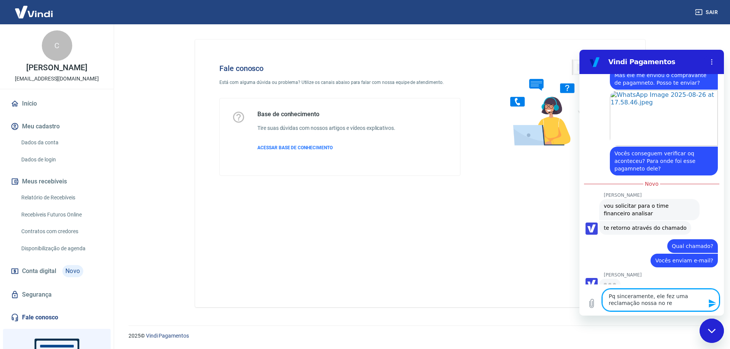
type textarea "x"
type textarea "Pq sinceramente, ele fez uma reclamação nossa no recl"
type textarea "x"
type textarea "Pq sinceramente, ele fez uma reclamação nossa no recla"
type textarea "x"
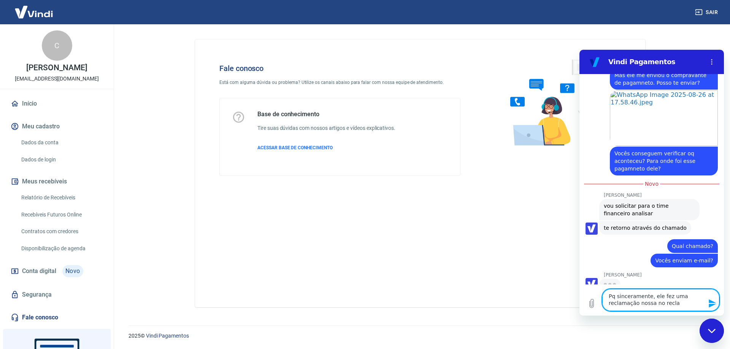
type textarea "Pq sinceramente, ele fez uma reclamação nossa no reclam"
type textarea "x"
type textarea "Pq sinceramente, ele fez uma reclamação nossa no reclame"
type textarea "x"
type textarea "Pq sinceramente, ele fez uma reclamação nossa no reclame"
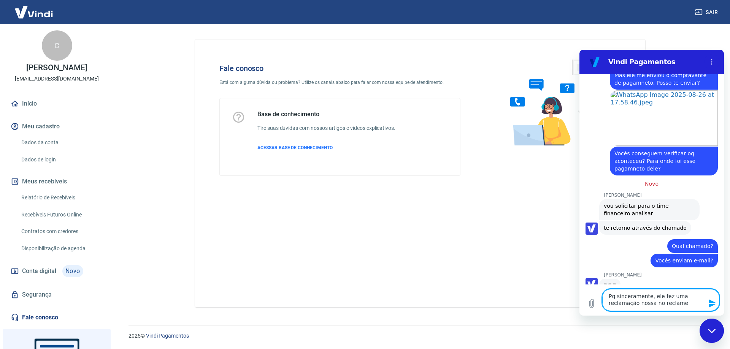
type textarea "x"
type textarea "Pq sinceramente, ele fez uma reclamação nossa no reclame a"
type textarea "x"
type textarea "Pq sinceramente, ele fez uma reclamação nossa no reclame aq"
type textarea "x"
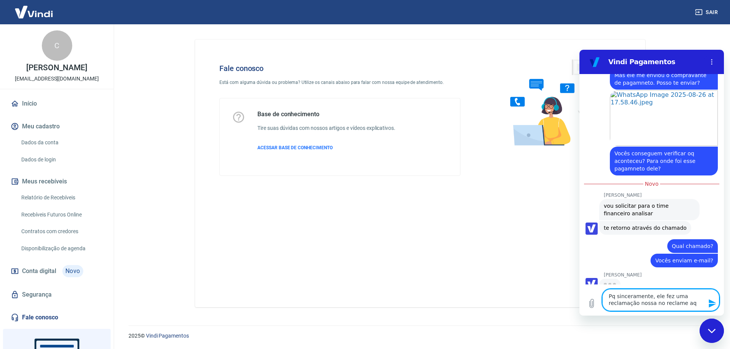
type textarea "Pq sinceramente, ele fez uma reclamação nossa no reclame aqu"
type textarea "x"
type textarea "Pq sinceramente, ele fez uma reclamação nossa no reclame aqui"
type textarea "x"
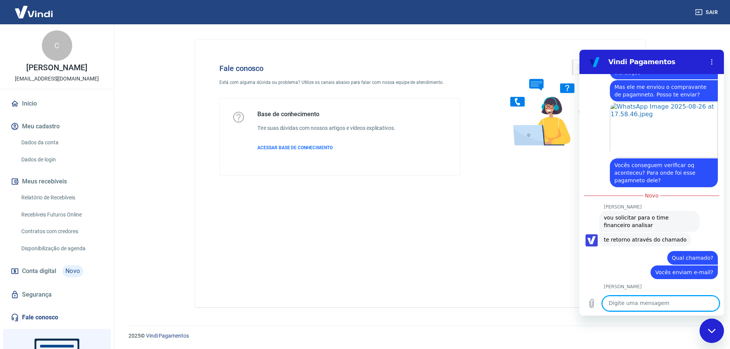
scroll to position [768, 0]
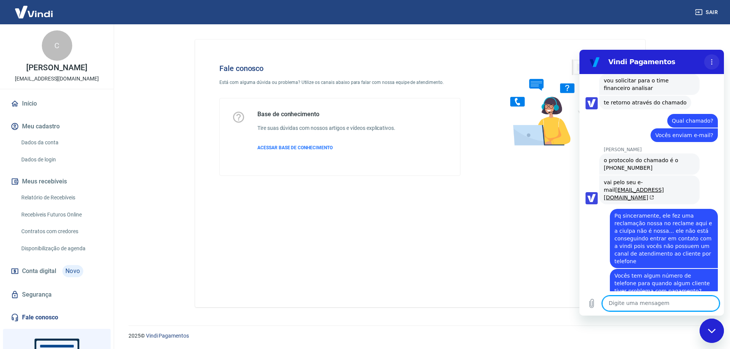
click at [713, 59] on button "Menu de opções" at bounding box center [711, 61] width 15 height 15
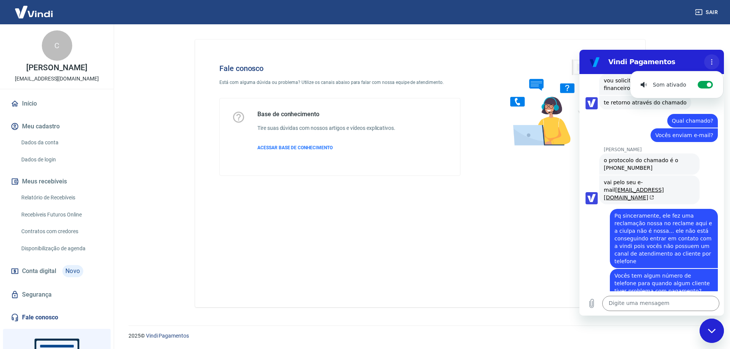
click at [713, 58] on button "Menu de opções" at bounding box center [711, 61] width 15 height 15
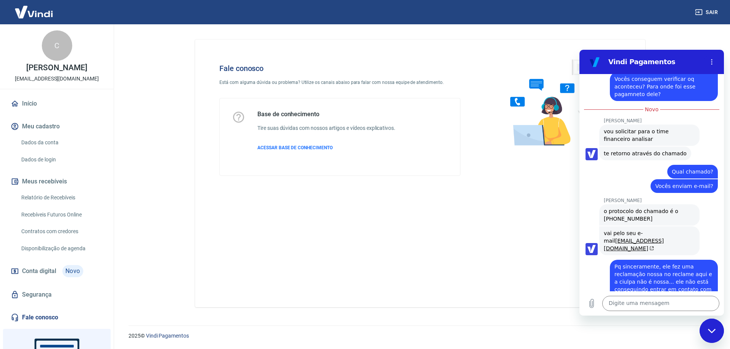
scroll to position [793, 0]
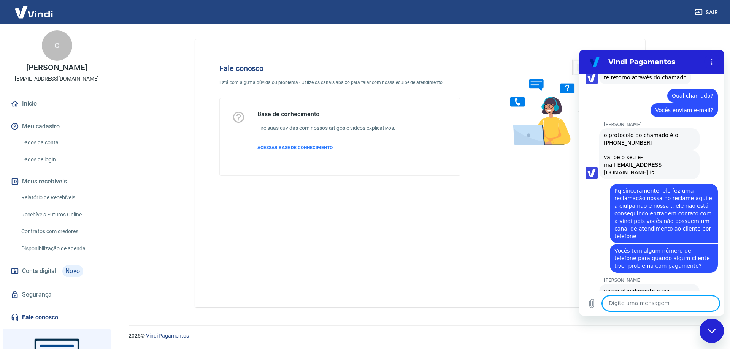
click at [637, 305] on textarea at bounding box center [660, 303] width 117 height 15
click at [654, 170] on icon "(abre em uma nova aba)" at bounding box center [651, 172] width 6 height 5
click at [615, 305] on textarea at bounding box center [660, 303] width 117 height 15
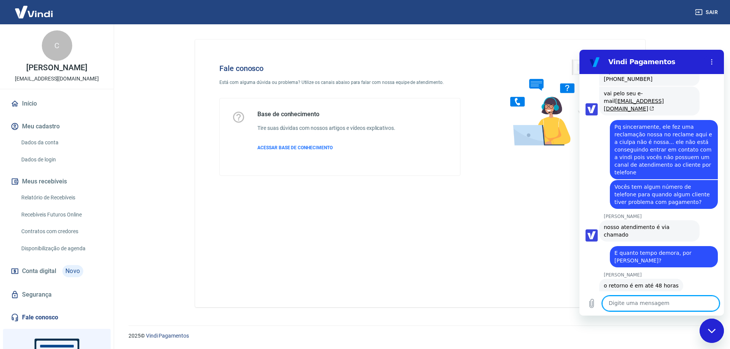
scroll to position [858, 0]
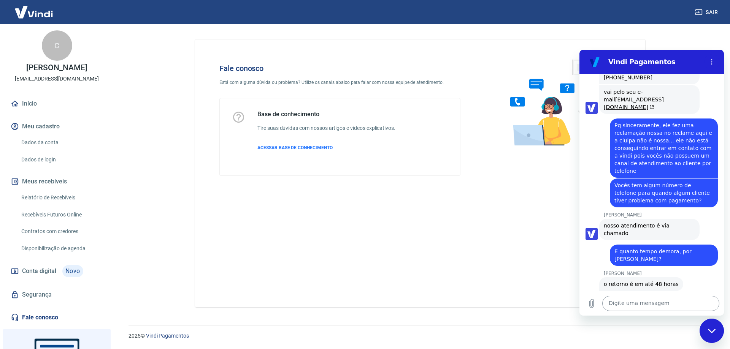
click at [631, 302] on textarea at bounding box center [660, 303] width 117 height 15
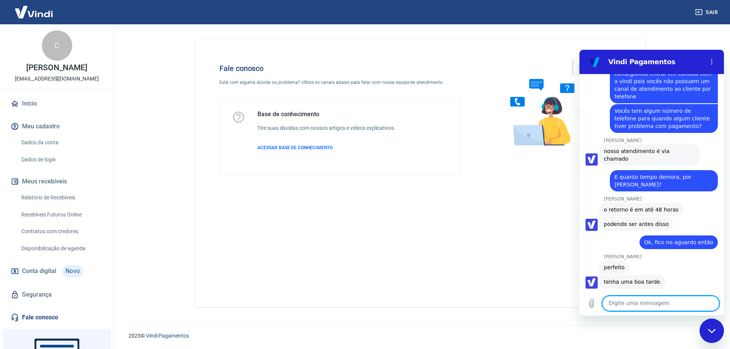
scroll to position [934, 0]
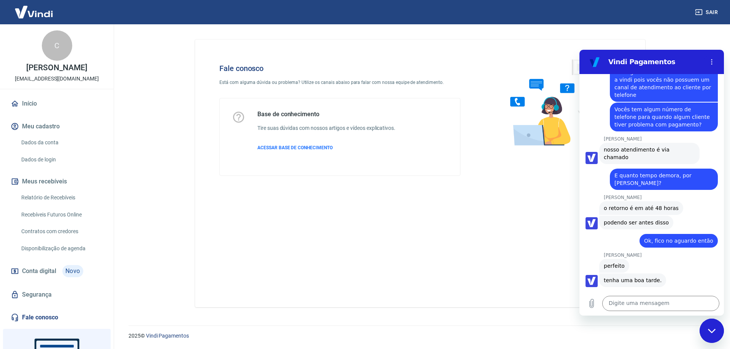
click at [140, 281] on main "Fale conosco Está com alguma dúvida ou problema? Utilize os canais abaixo para …" at bounding box center [420, 186] width 620 height 325
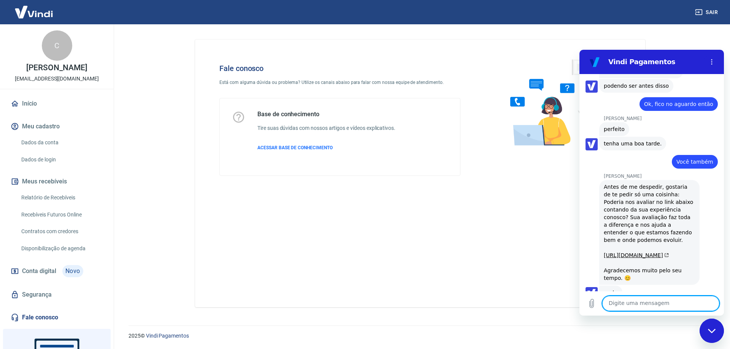
scroll to position [1073, 0]
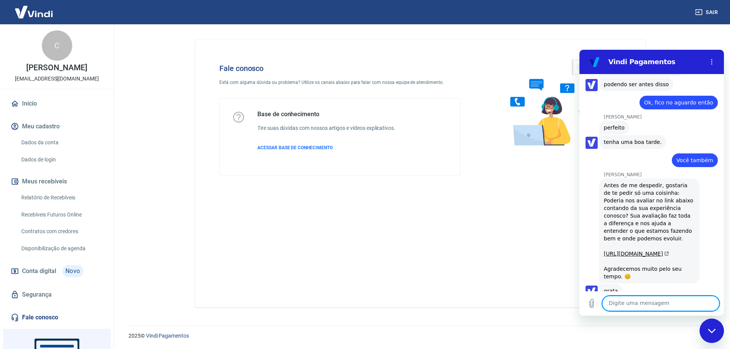
click at [713, 334] on div "Fechar janela de mensagens" at bounding box center [712, 331] width 23 height 23
